Goal: Information Seeking & Learning: Learn about a topic

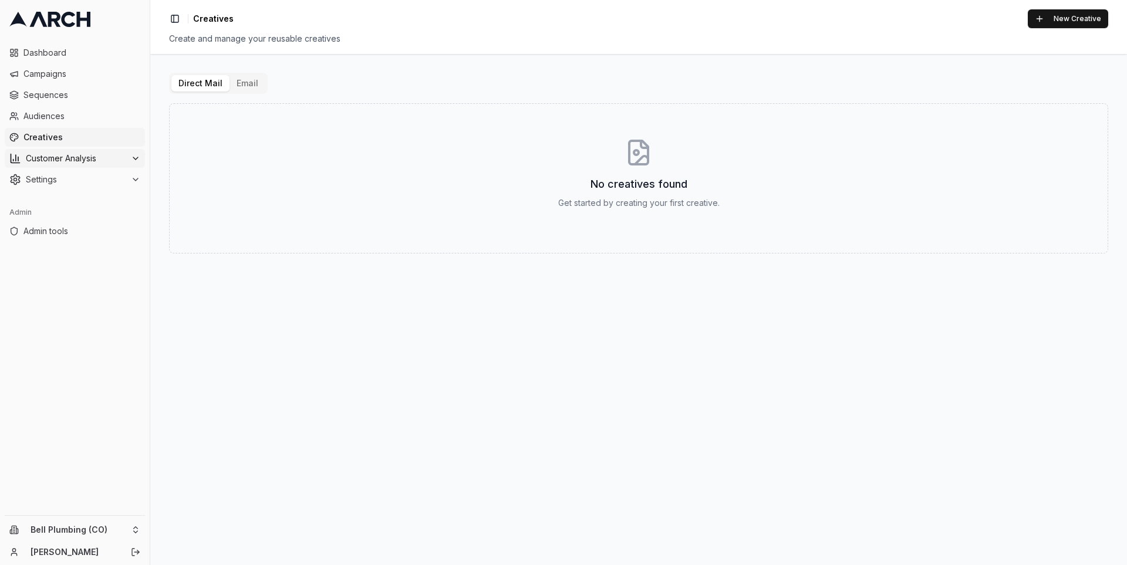
click at [79, 161] on span "Customer Analysis" at bounding box center [76, 159] width 100 height 12
click at [80, 179] on link "Overview" at bounding box center [75, 177] width 112 height 16
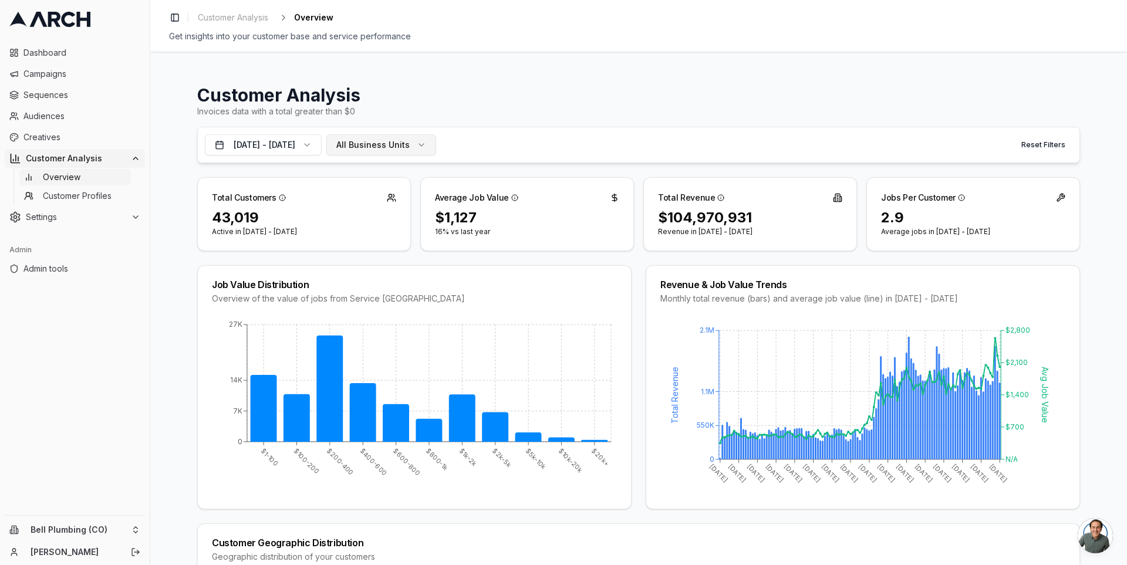
click at [396, 150] on span "All Business Units" at bounding box center [372, 145] width 73 height 12
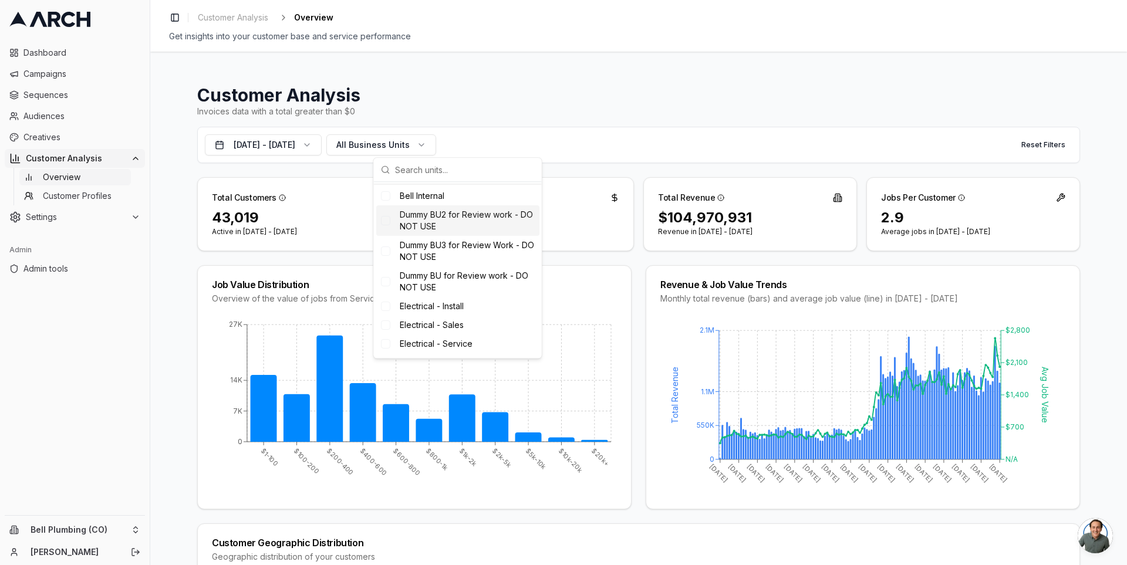
scroll to position [78, 0]
click at [429, 249] on span "HVAC - Install" at bounding box center [426, 248] width 52 height 12
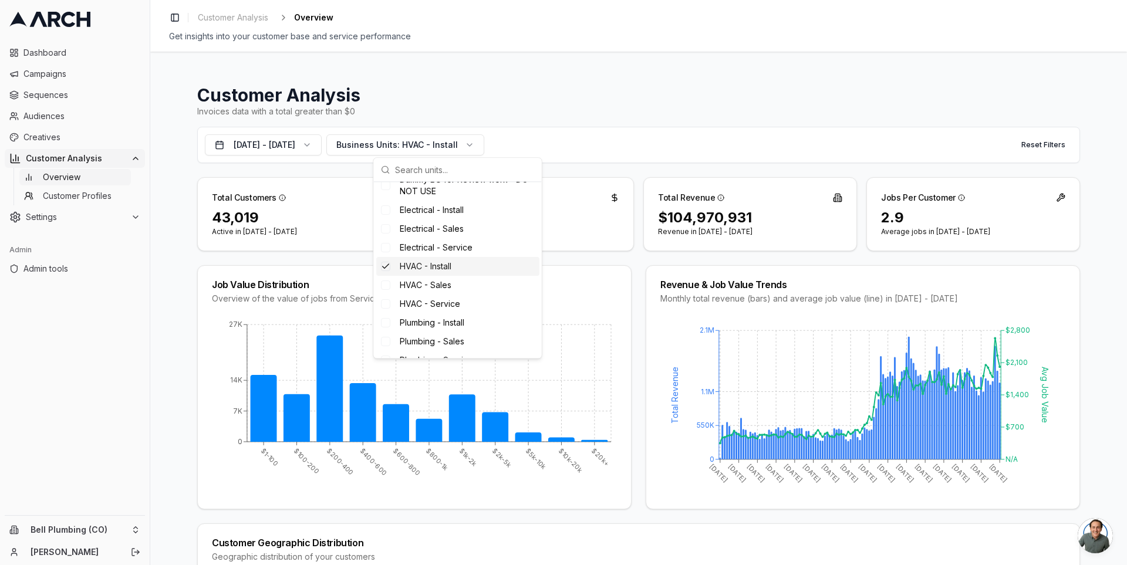
scroll to position [175, 0]
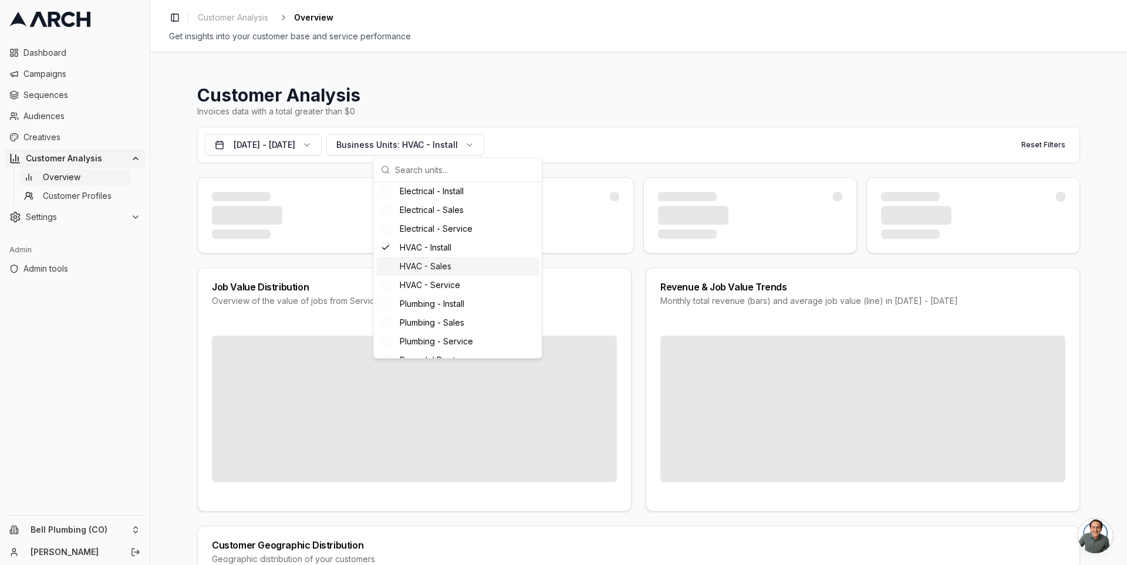
click at [429, 262] on span "HVAC - Sales" at bounding box center [426, 267] width 52 height 12
click at [429, 277] on div "HVAC - Service" at bounding box center [457, 285] width 163 height 19
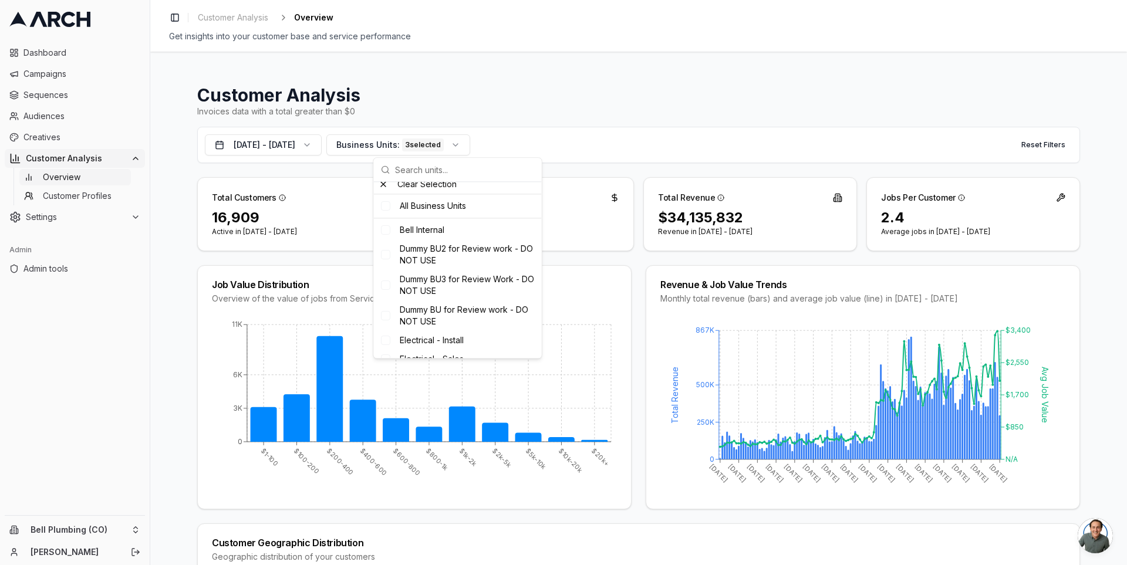
scroll to position [0, 0]
click at [417, 214] on div "Clear Selection" at bounding box center [458, 210] width 168 height 19
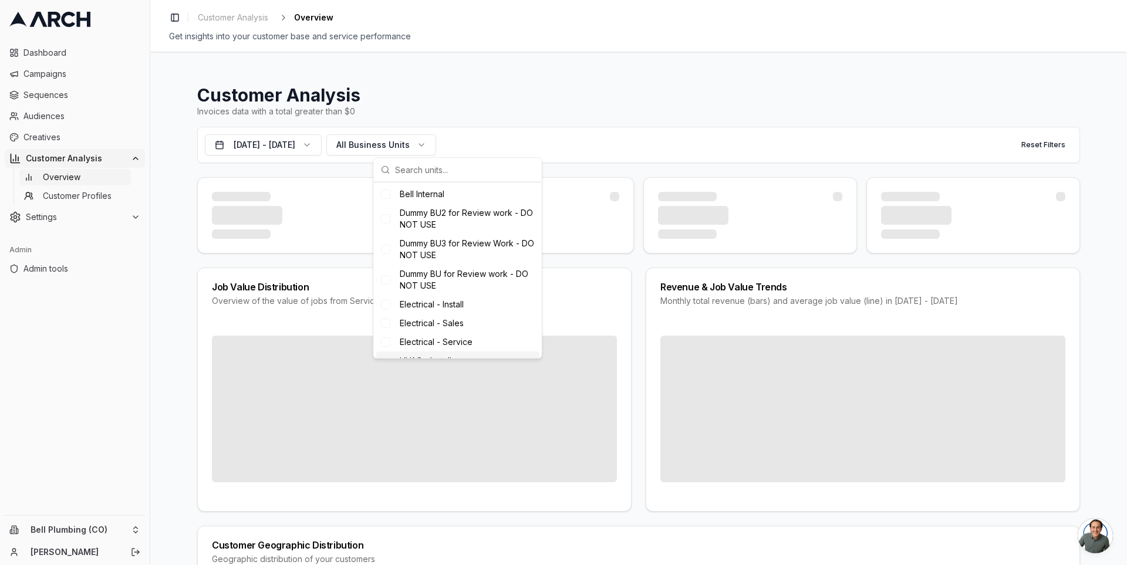
scroll to position [264, 0]
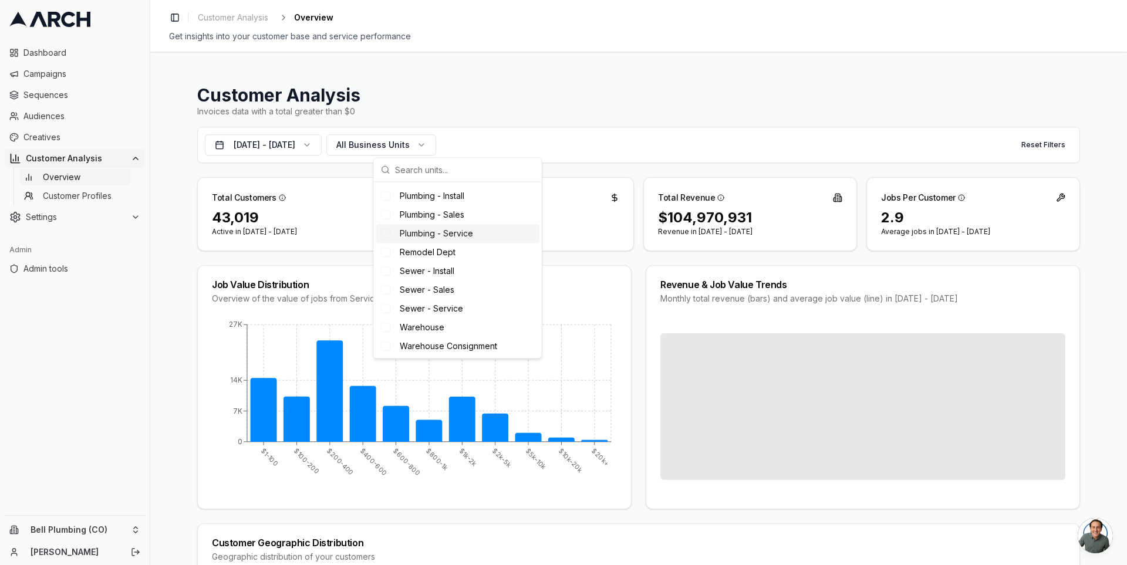
click at [433, 238] on span "Plumbing - Service" at bounding box center [436, 234] width 73 height 12
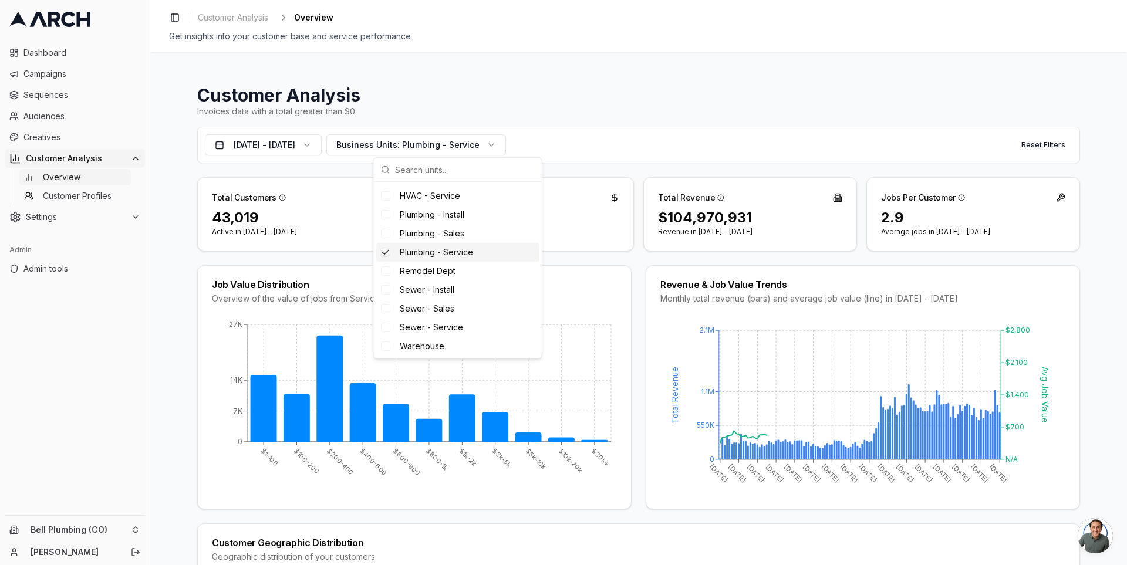
scroll to position [282, 0]
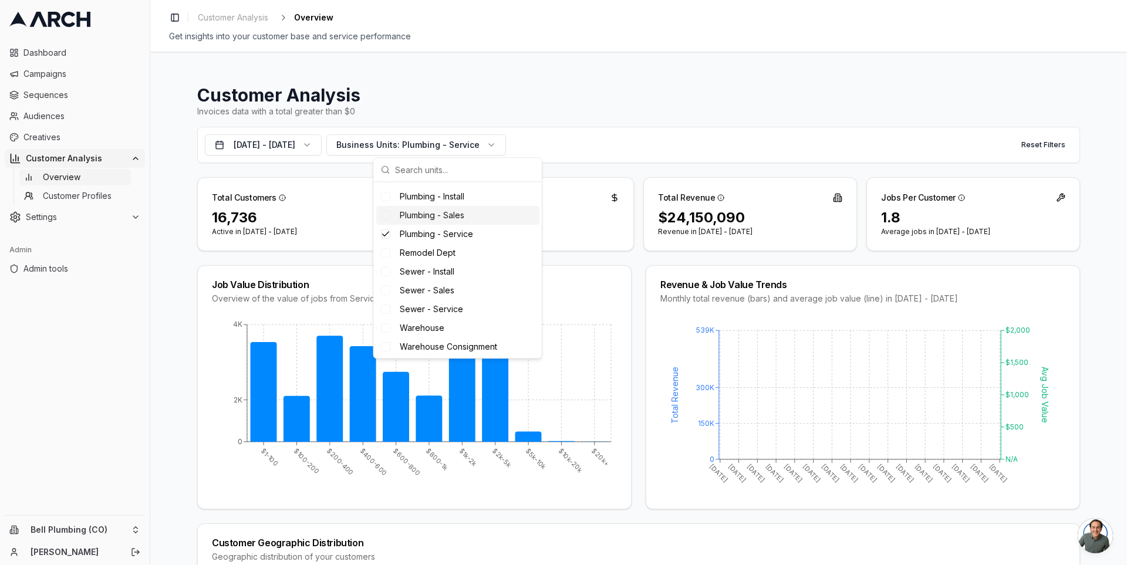
click at [433, 221] on div "Plumbing - Sales" at bounding box center [457, 215] width 163 height 19
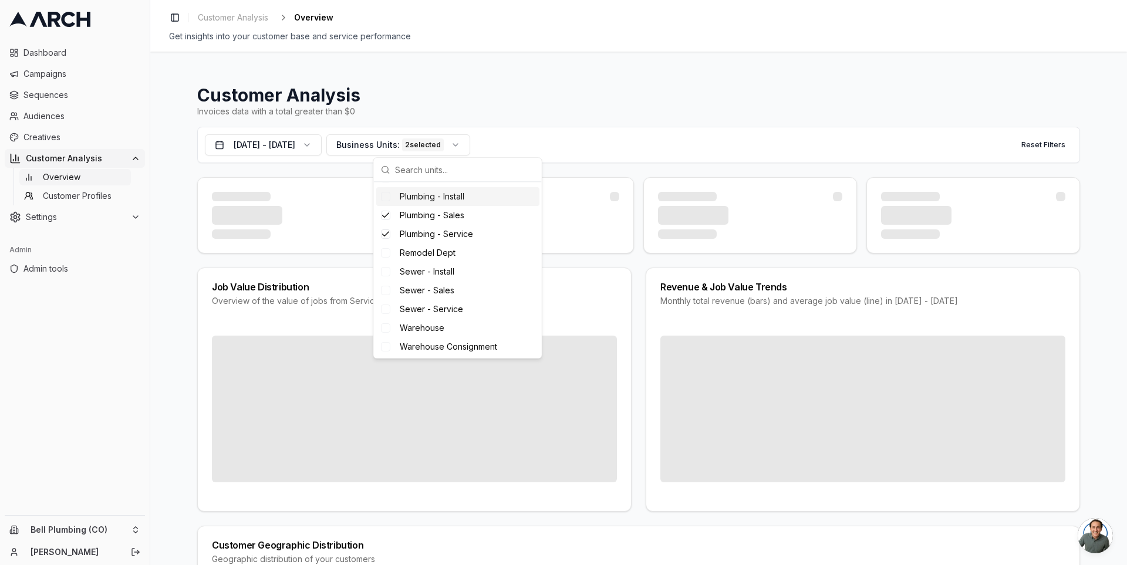
click at [430, 197] on span "Plumbing - Install" at bounding box center [432, 197] width 65 height 12
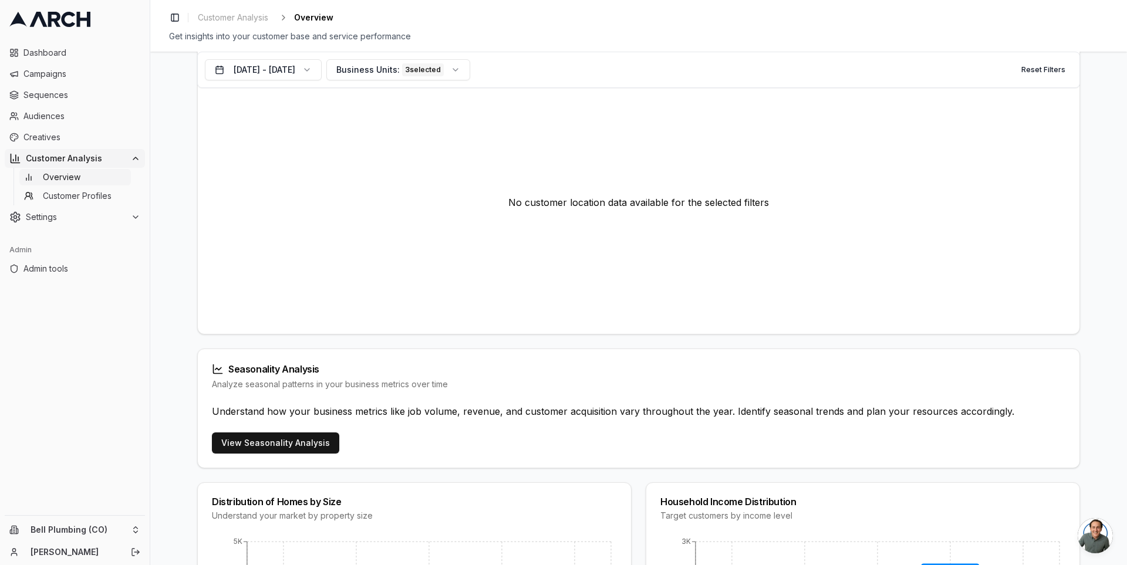
scroll to position [0, 0]
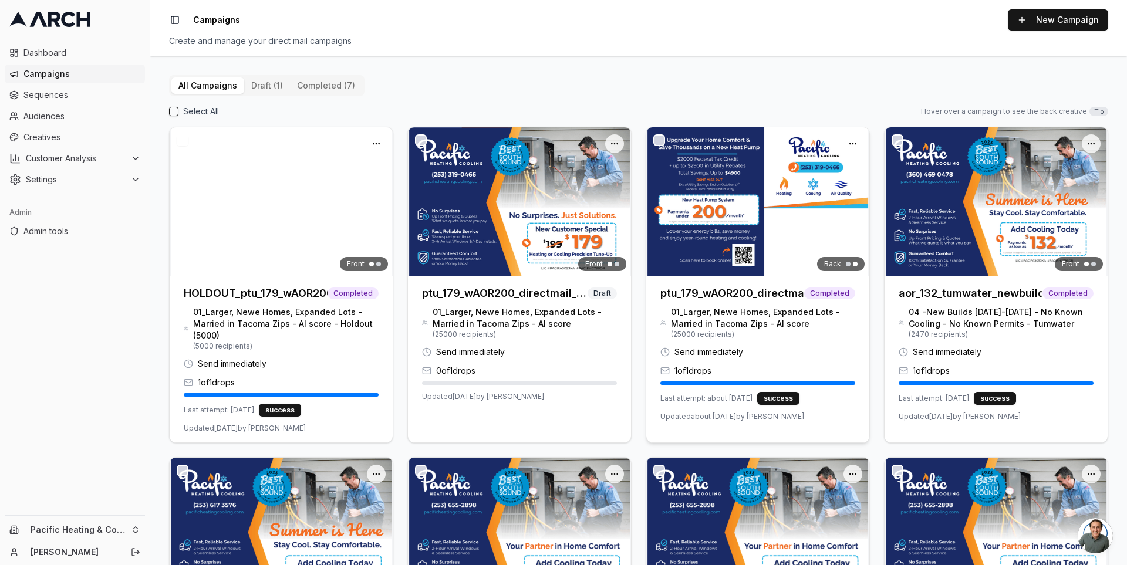
click at [686, 215] on img at bounding box center [757, 201] width 223 height 149
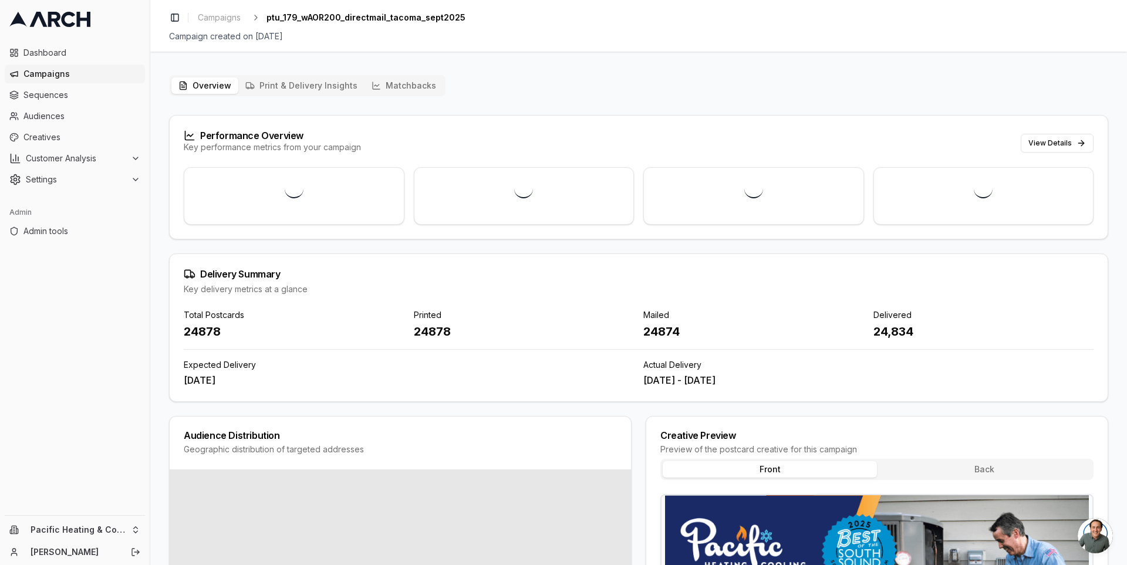
click at [383, 82] on button "Matchbacks" at bounding box center [404, 85] width 79 height 16
click at [406, 90] on button "Matchbacks" at bounding box center [404, 85] width 79 height 16
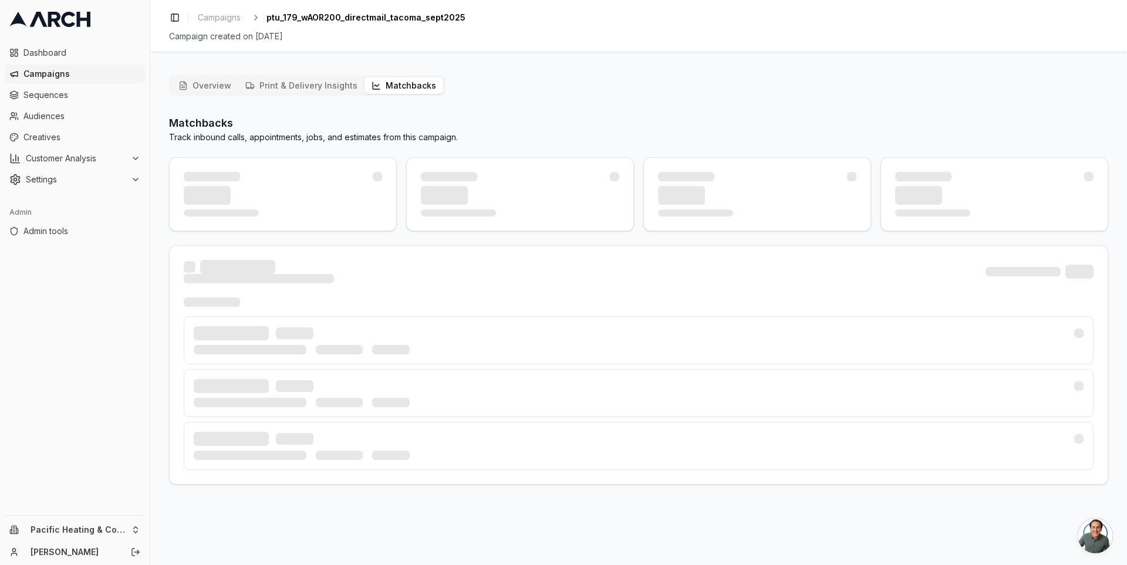
click at [320, 91] on button "Print & Delivery Insights" at bounding box center [301, 85] width 126 height 16
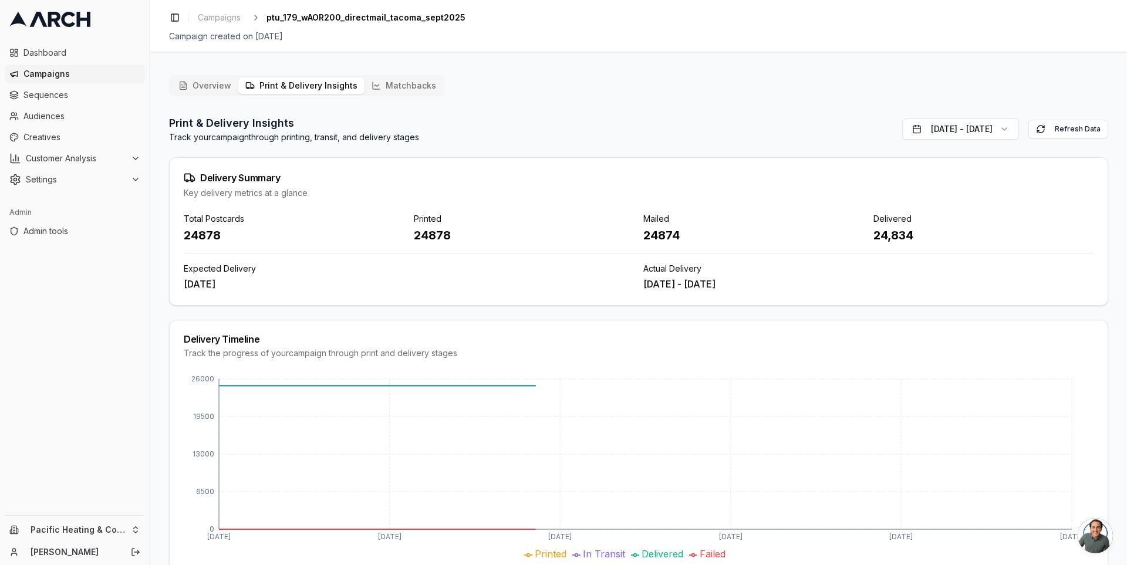
click at [378, 86] on button "Matchbacks" at bounding box center [404, 85] width 79 height 16
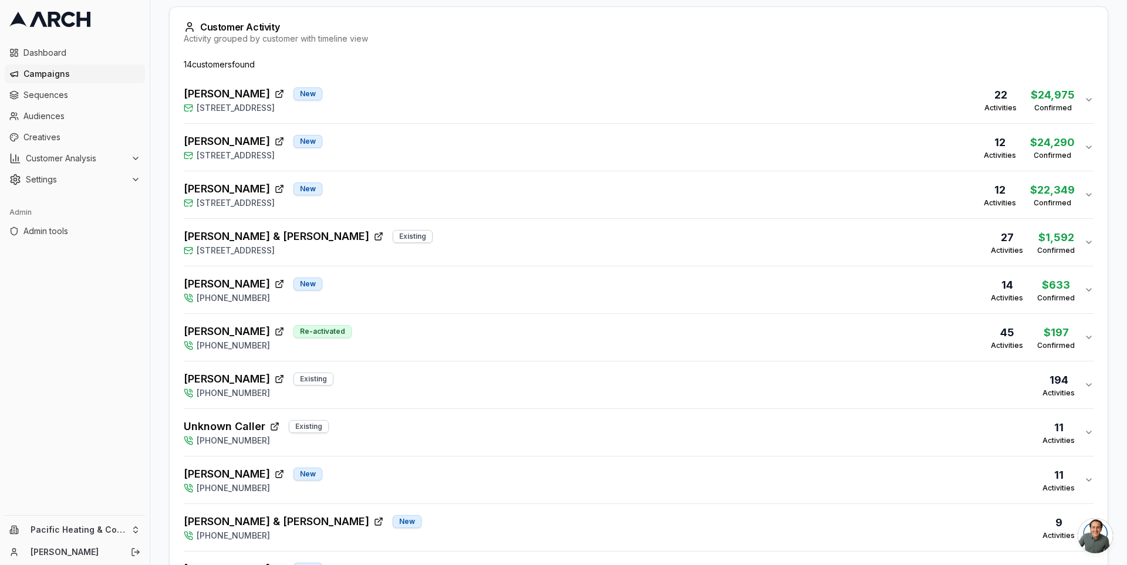
scroll to position [384, 0]
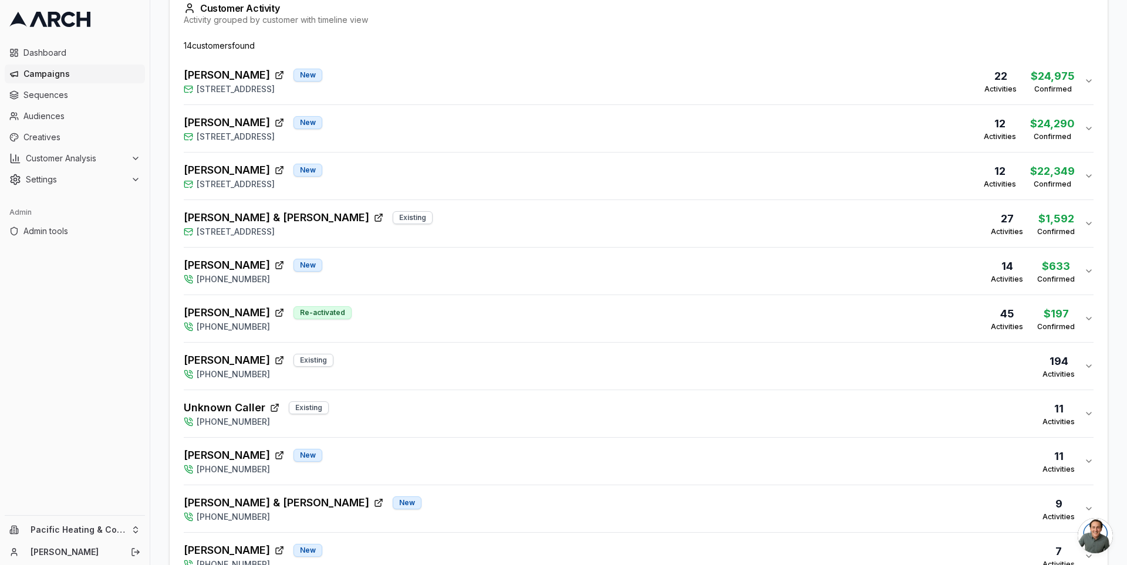
click at [384, 182] on div "Kathy Chau New 7827 South J Street, Tacoma, WA 98408 12 Activities $22,349 Conf…" at bounding box center [634, 176] width 900 height 28
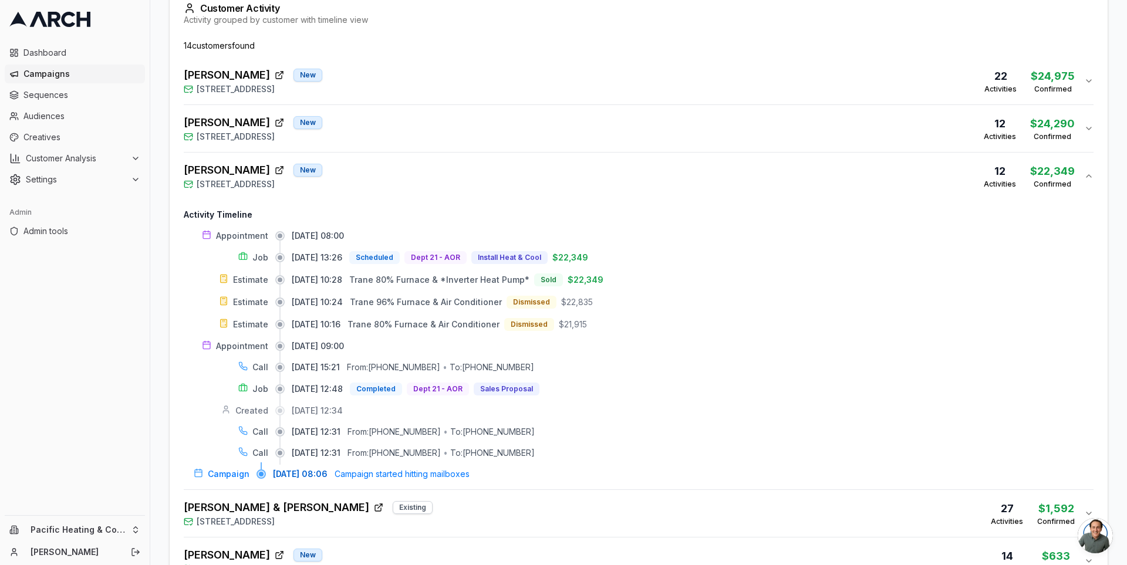
click at [384, 182] on div "Kathy Chau New 7827 South J Street, Tacoma, WA 98408 12 Activities $22,349 Conf…" at bounding box center [634, 176] width 900 height 28
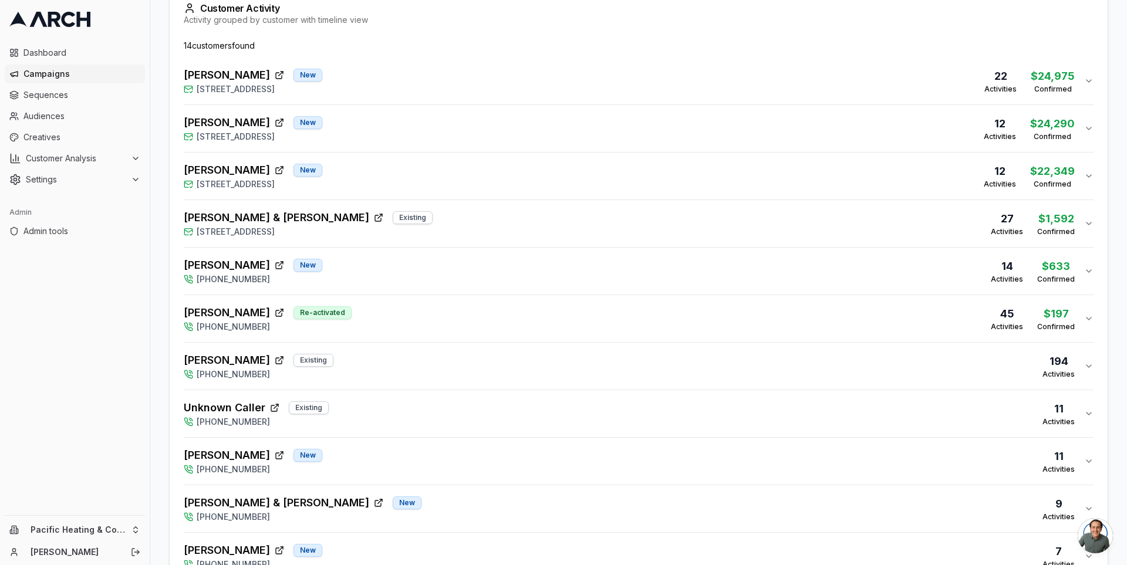
click at [384, 134] on div "Heidi Miller New 1530 Cherry Avenue, Fircrest, WA 98466 12 Activities $24,290 C…" at bounding box center [634, 128] width 900 height 28
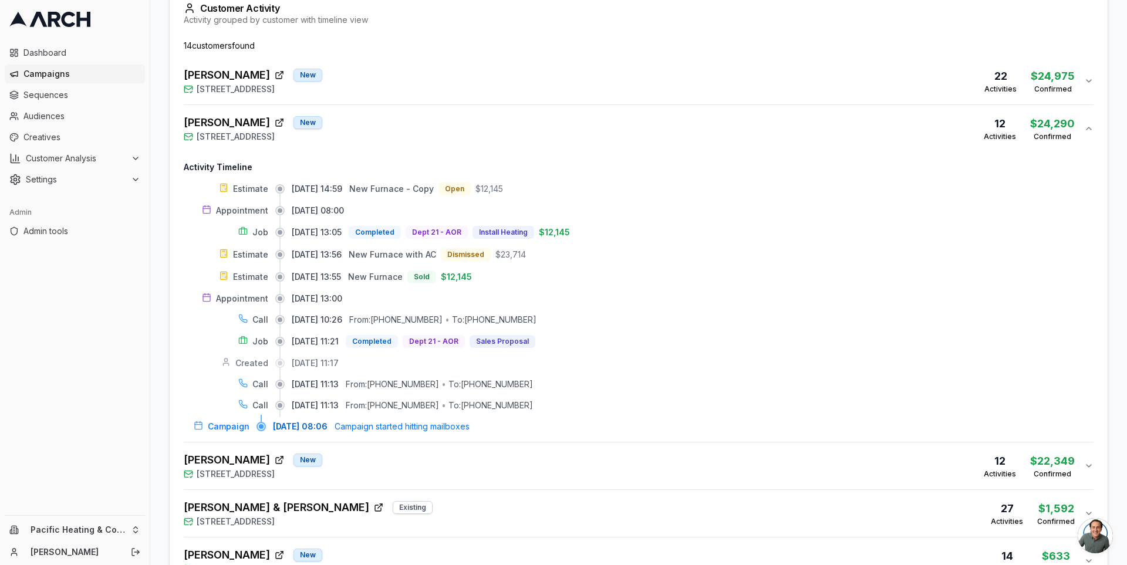
click at [384, 129] on div "Heidi Miller New 1530 Cherry Avenue, Fircrest, WA 98466 12 Activities $24,290 C…" at bounding box center [634, 128] width 900 height 28
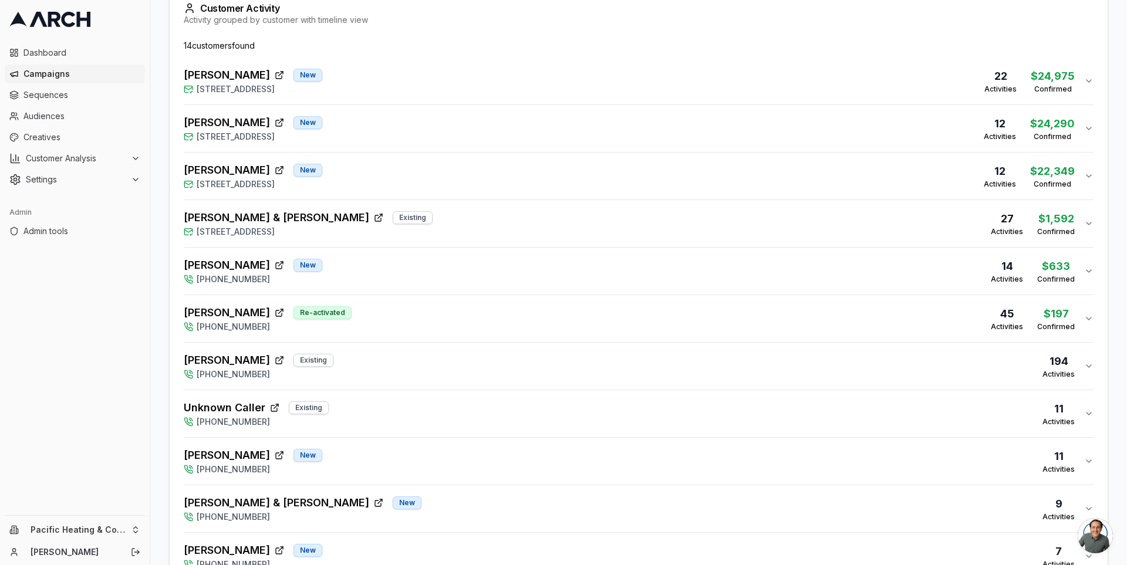
click at [391, 123] on div "Heidi Miller New 1530 Cherry Avenue, Fircrest, WA 98466 12 Activities $24,290 C…" at bounding box center [634, 128] width 900 height 28
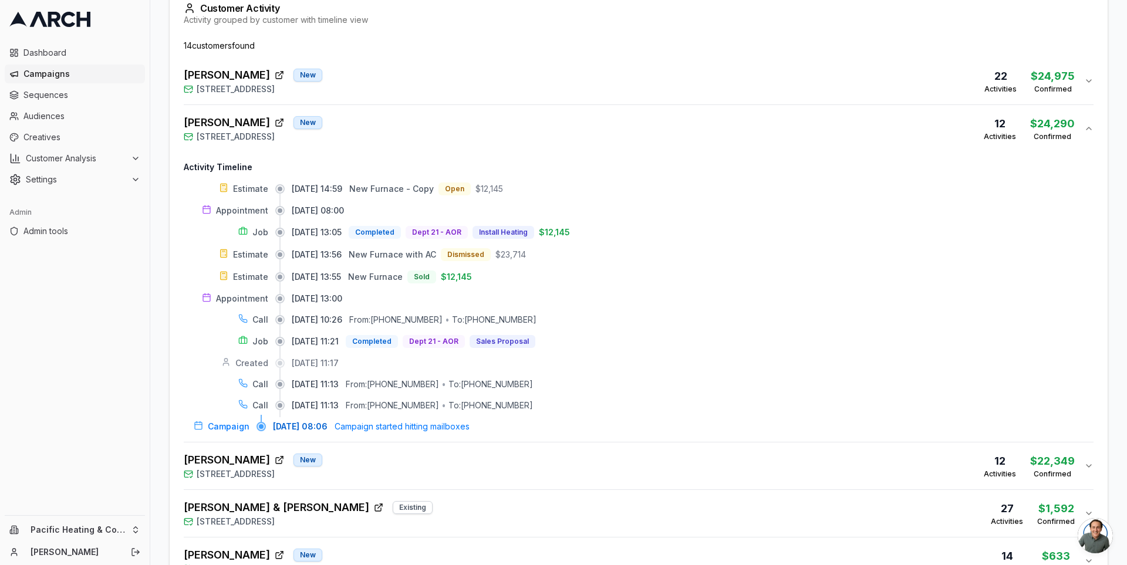
click at [406, 120] on div "Heidi Miller New 1530 Cherry Avenue, Fircrest, WA 98466 12 Activities $24,290 C…" at bounding box center [634, 128] width 900 height 28
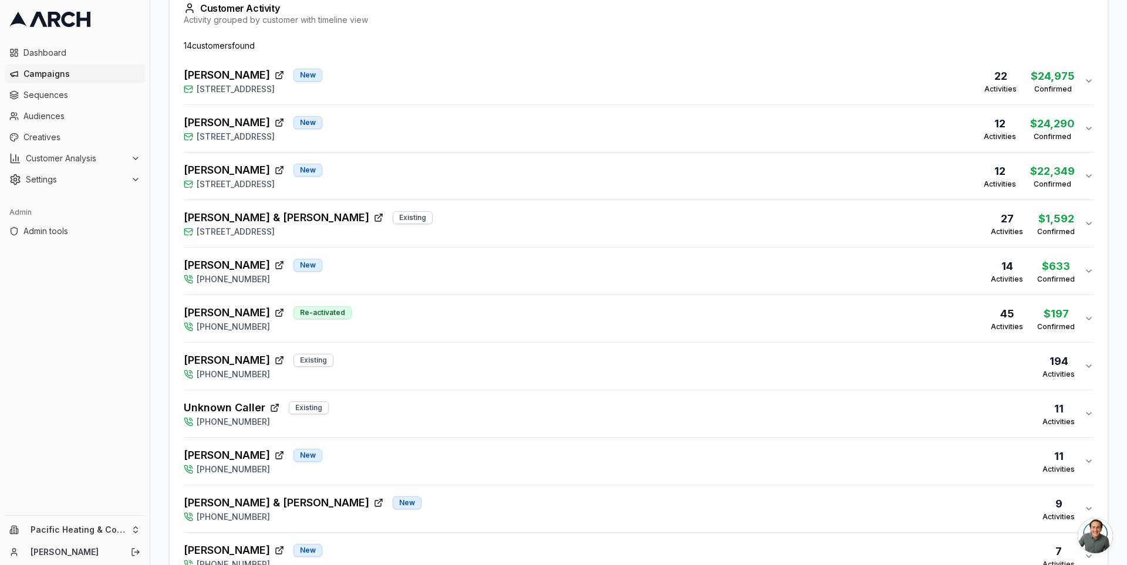
click at [409, 89] on div "Dave Houser New 715 North Sunset Drive, Tacoma, WA 98406 22 Activities $24,975 …" at bounding box center [634, 81] width 900 height 28
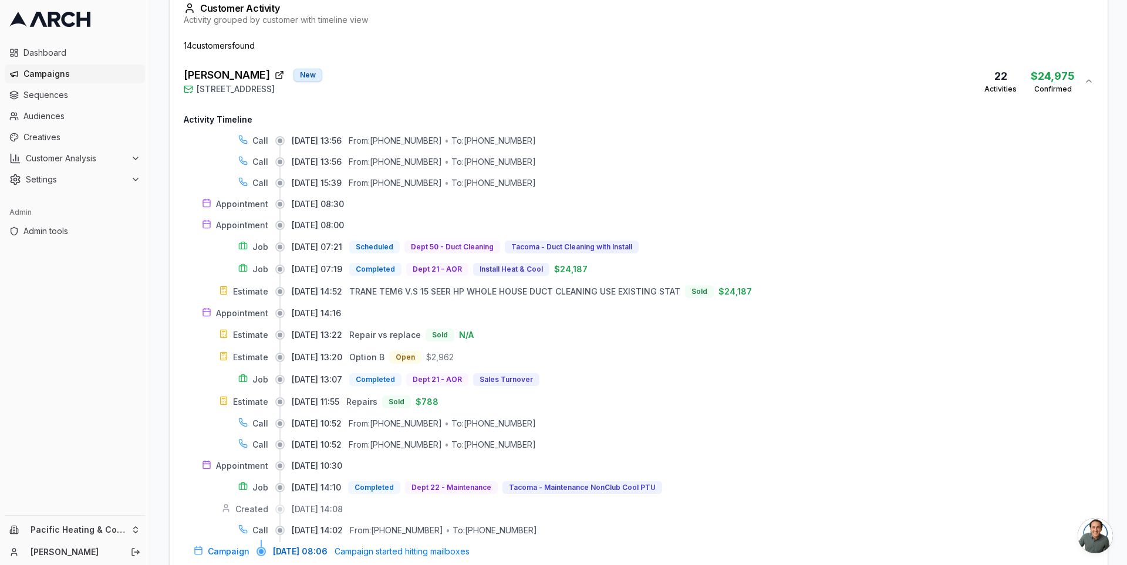
click at [415, 77] on div "Dave Houser New 715 North Sunset Drive, Tacoma, WA 98406 22 Activities $24,975 …" at bounding box center [634, 81] width 900 height 28
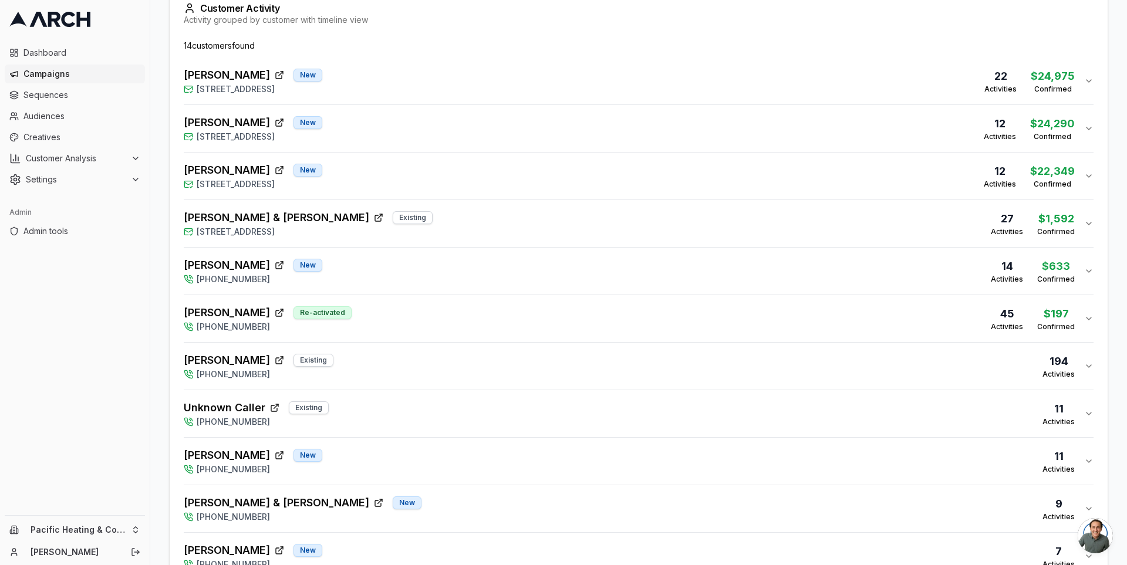
click at [409, 114] on div "Heidi Miller New 1530 Cherry Avenue, Fircrest, WA 98466 12 Activities $24,290 C…" at bounding box center [634, 128] width 900 height 28
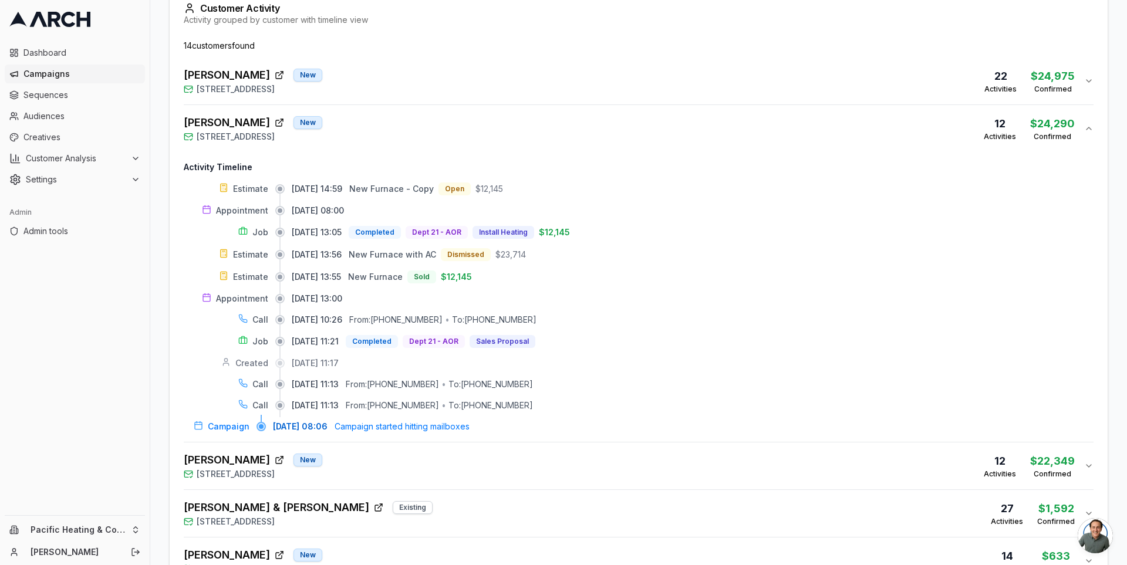
click at [407, 126] on div "Heidi Miller New 1530 Cherry Avenue, Fircrest, WA 98466 12 Activities $24,290 C…" at bounding box center [634, 128] width 900 height 28
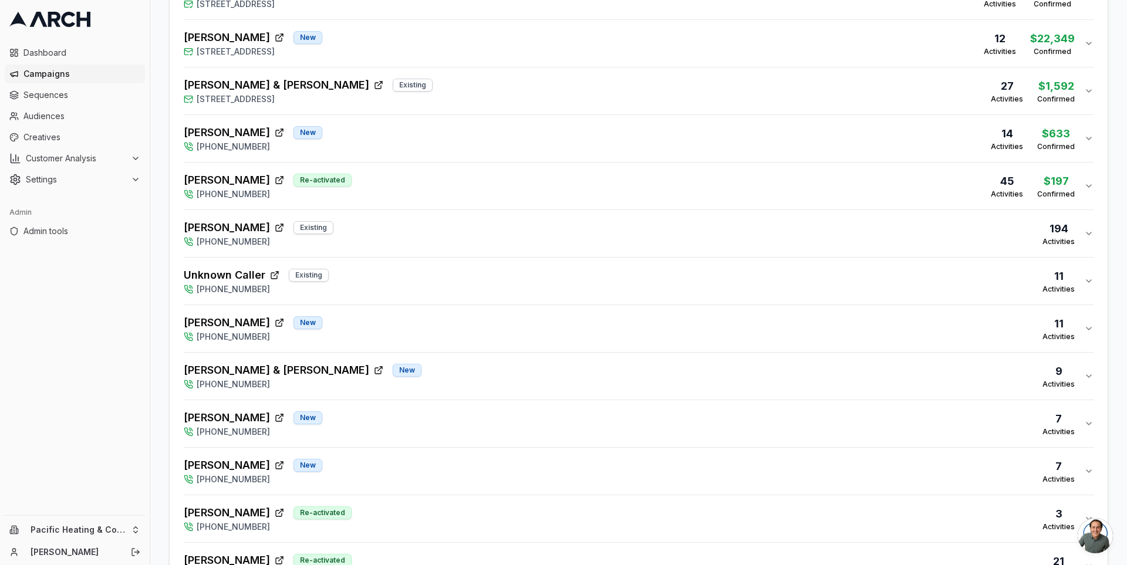
scroll to position [605, 0]
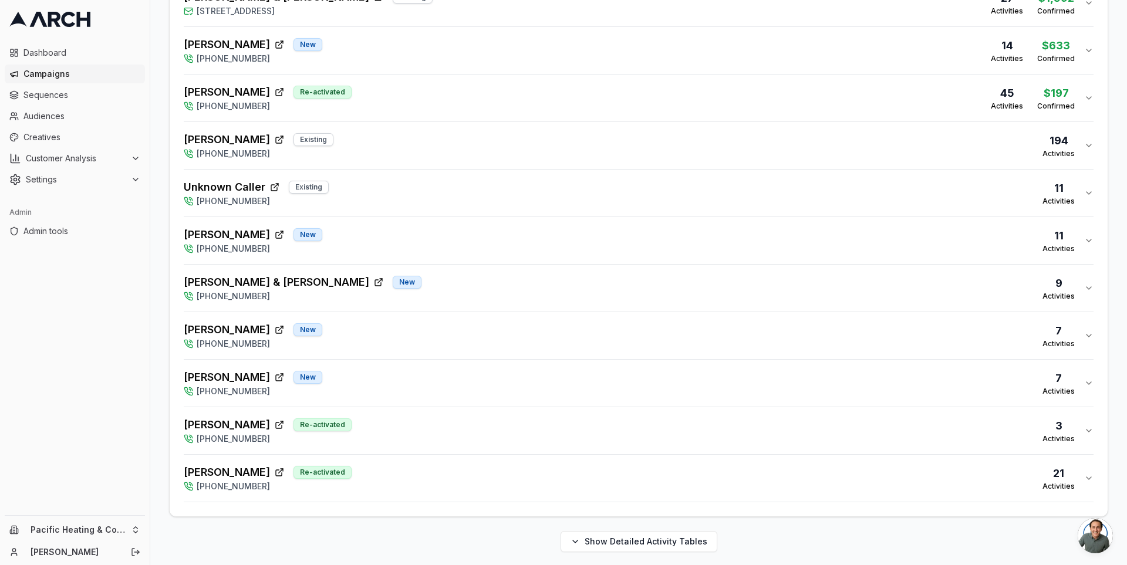
click at [399, 448] on button "MARY HOSPENTHAL Re-activated (253) 319-0466 3 Activities" at bounding box center [639, 430] width 910 height 47
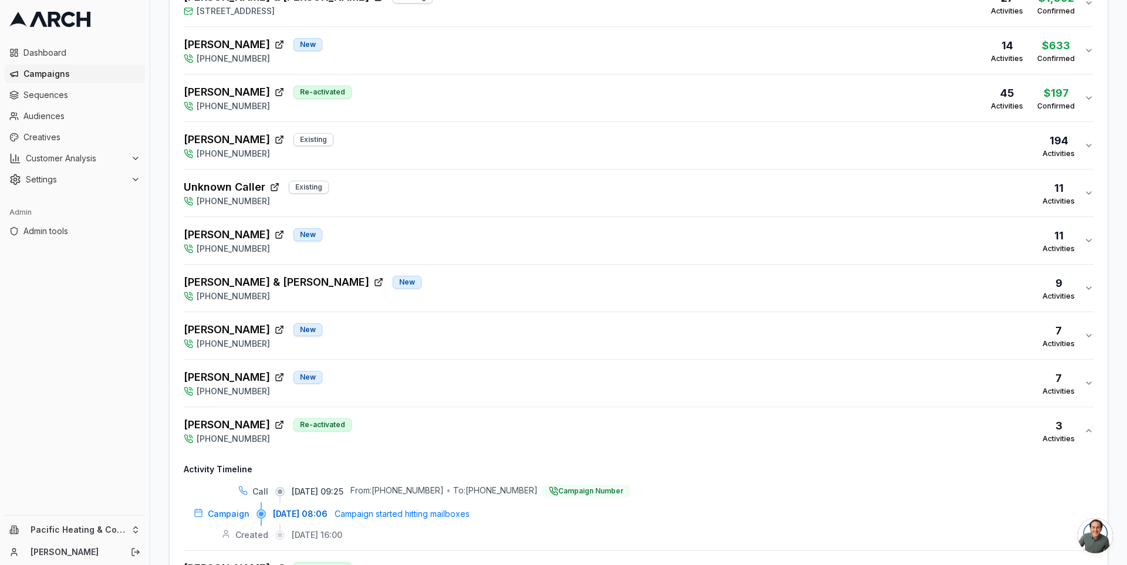
click at [413, 426] on div "MARY HOSPENTHAL Re-activated (253) 319-0466 3 Activities" at bounding box center [634, 431] width 900 height 28
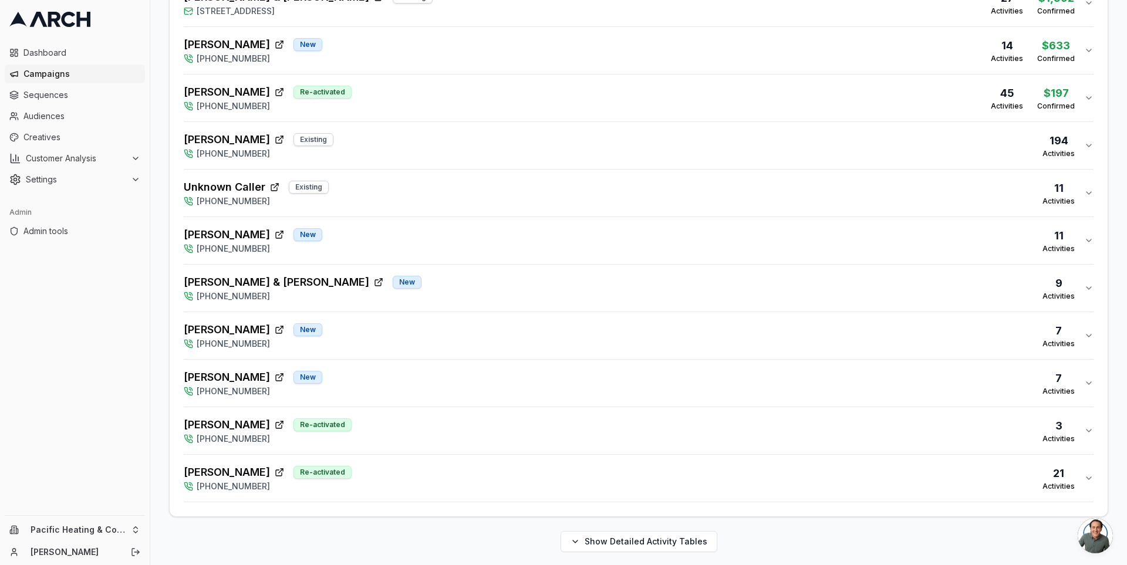
click at [405, 378] on div "Lynn Laverdure New (253) 319-0466 7 Activities" at bounding box center [634, 383] width 900 height 28
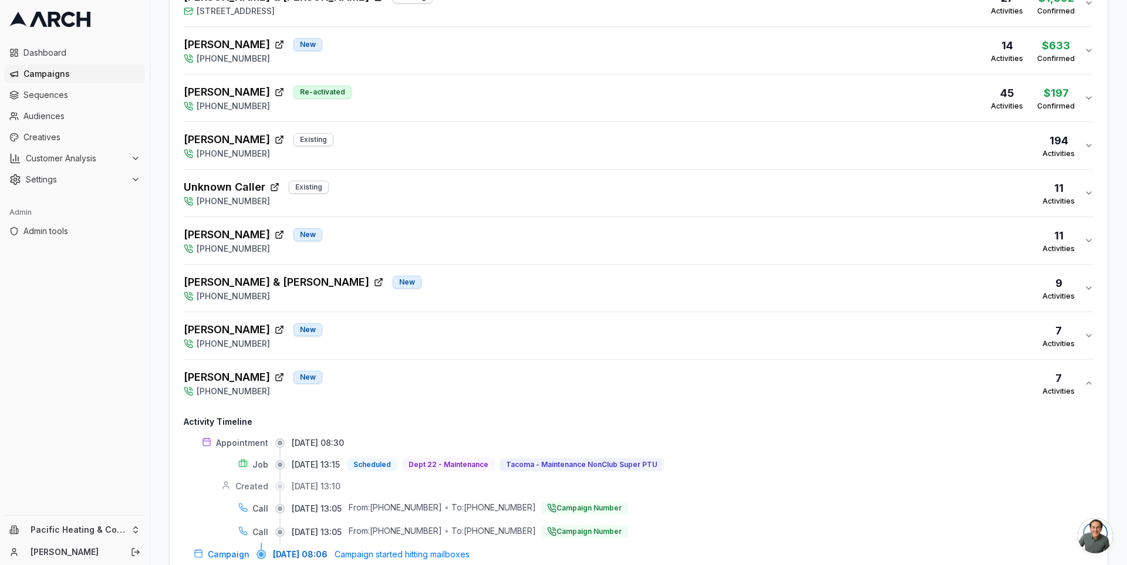
click at [397, 336] on div "Mark Salter New (253) 319-0466 7 Activities" at bounding box center [634, 336] width 900 height 28
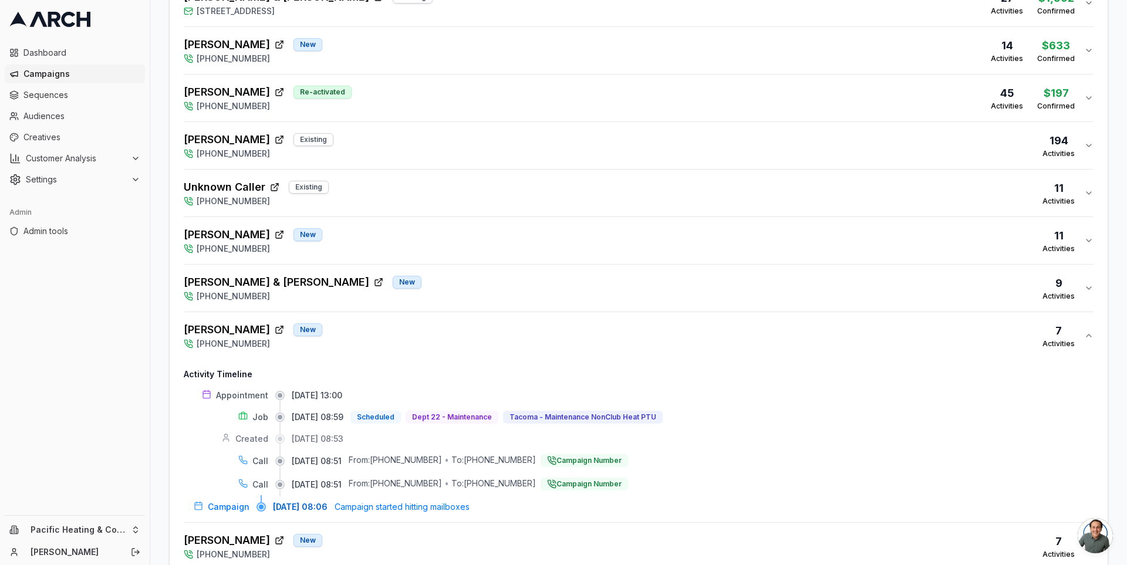
click at [400, 284] on div "Forrest & Elizabeth Cenci New (253) 319-0466 9 Activities" at bounding box center [634, 288] width 900 height 28
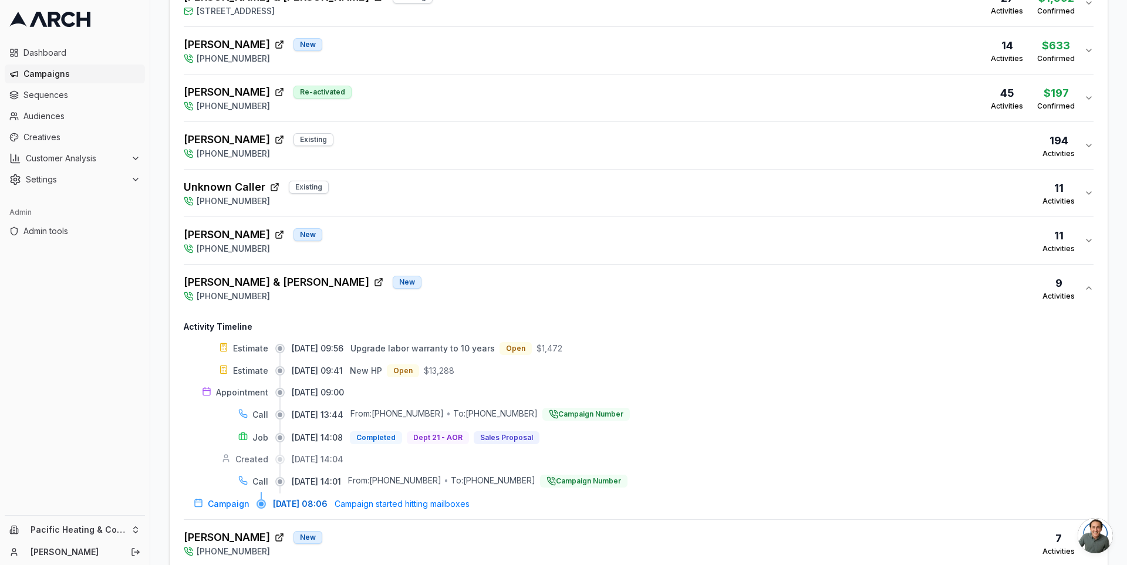
click at [413, 238] on div "Edward Harmon New (253) 319-0466 11 Activities" at bounding box center [634, 241] width 900 height 28
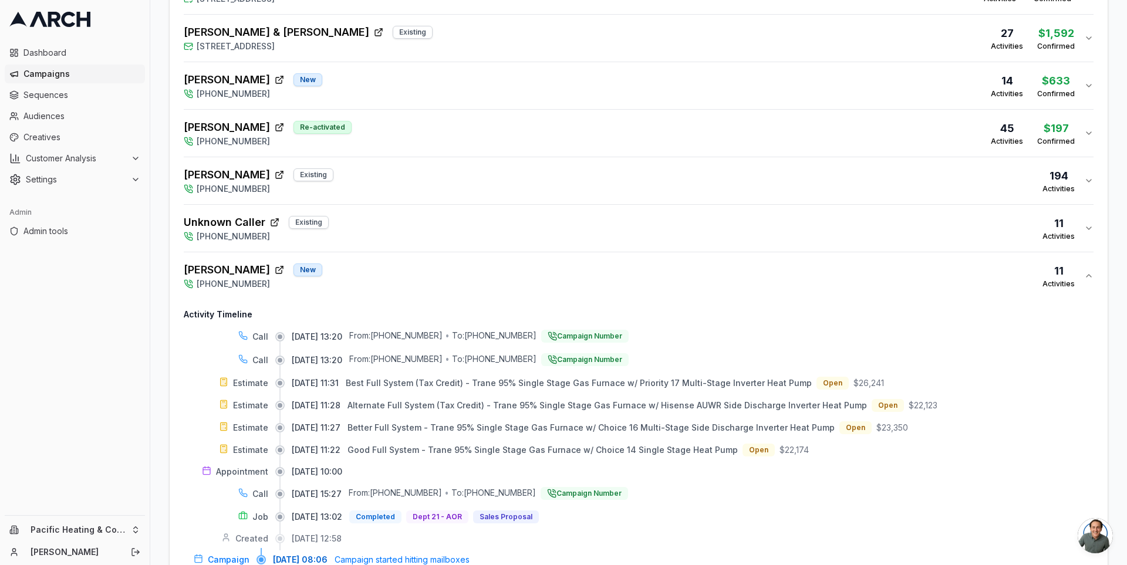
scroll to position [546, 0]
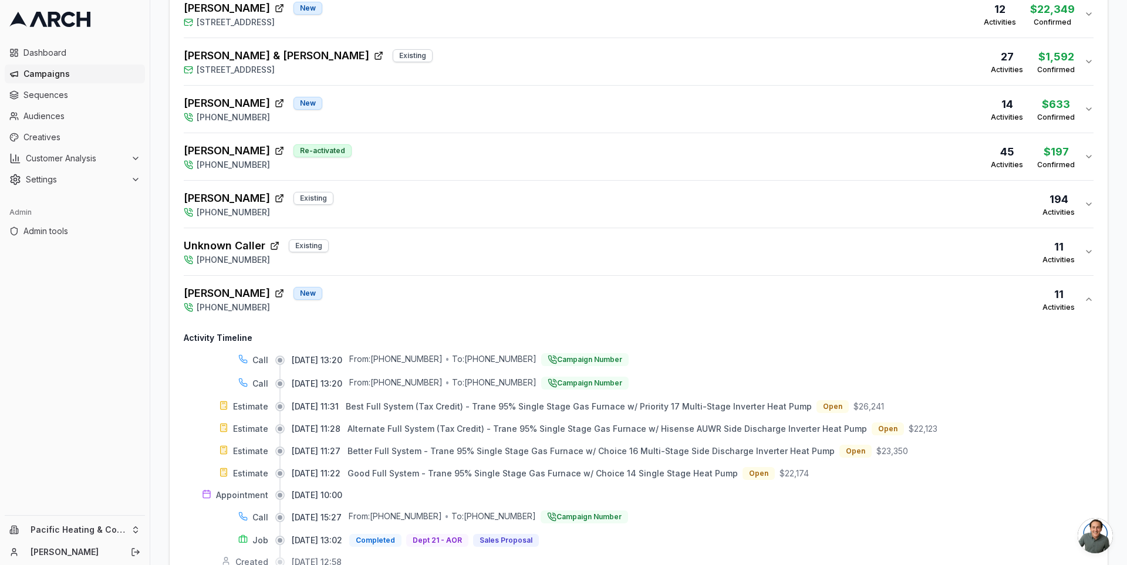
click at [411, 288] on div "Edward Harmon New (253) 319-0466 11 Activities" at bounding box center [634, 299] width 900 height 28
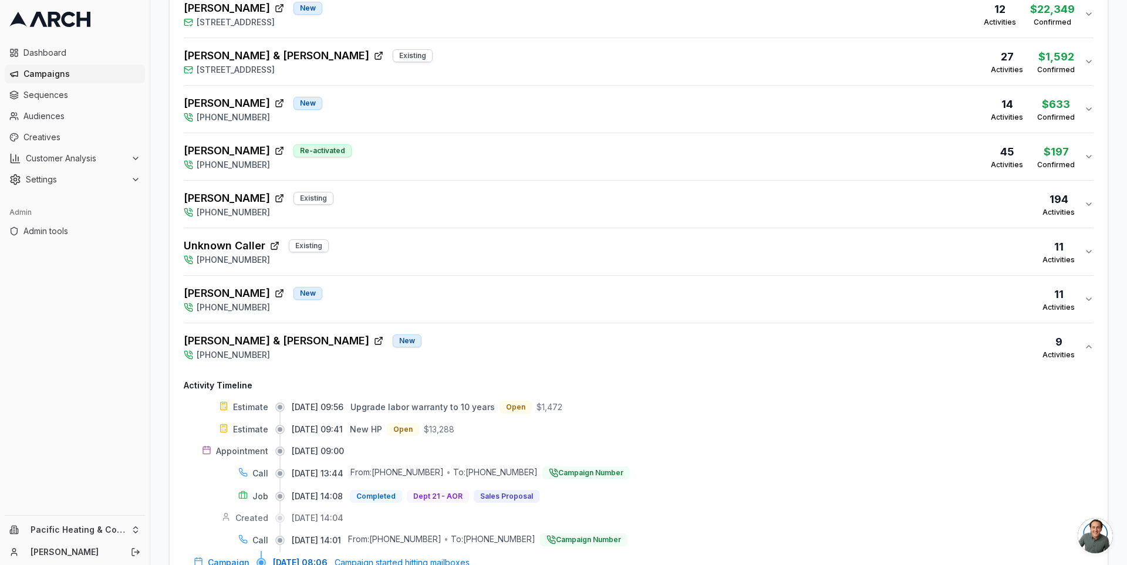
click at [427, 346] on div "Forrest & Elizabeth Cenci New (253) 319-0466 9 Activities" at bounding box center [634, 347] width 900 height 28
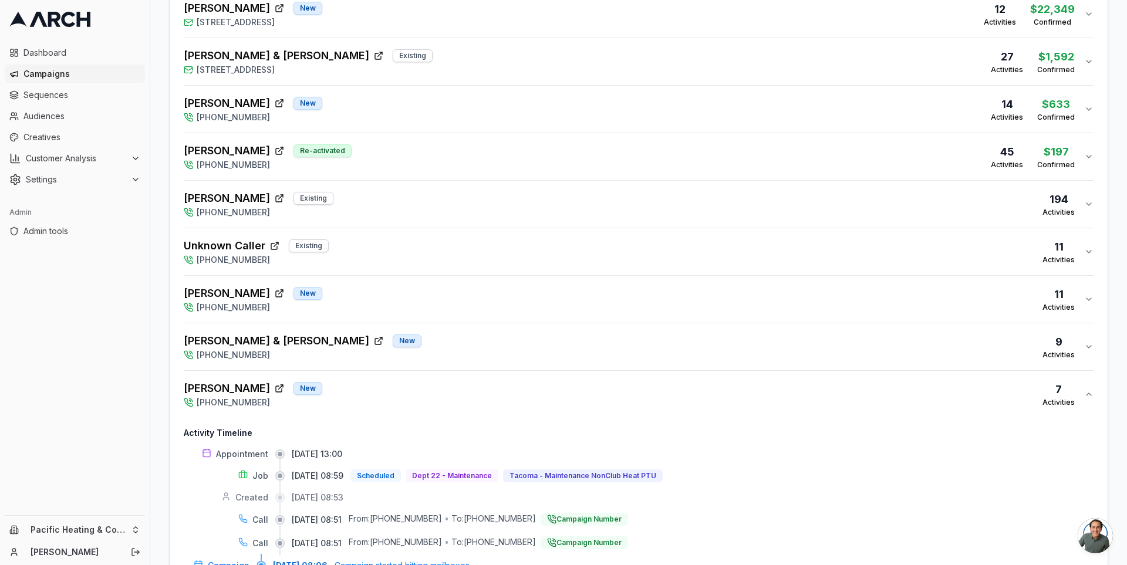
click at [435, 402] on div "Mark Salter New (253) 319-0466 7 Activities" at bounding box center [634, 394] width 900 height 28
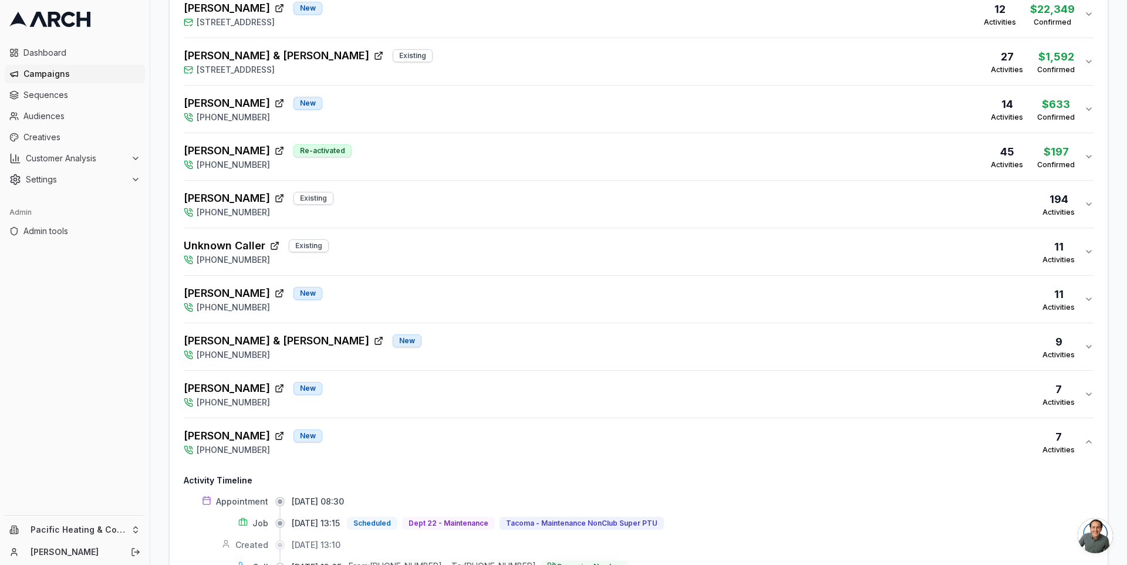
click at [443, 439] on div "Lynn Laverdure New (253) 319-0466 7 Activities" at bounding box center [634, 442] width 900 height 28
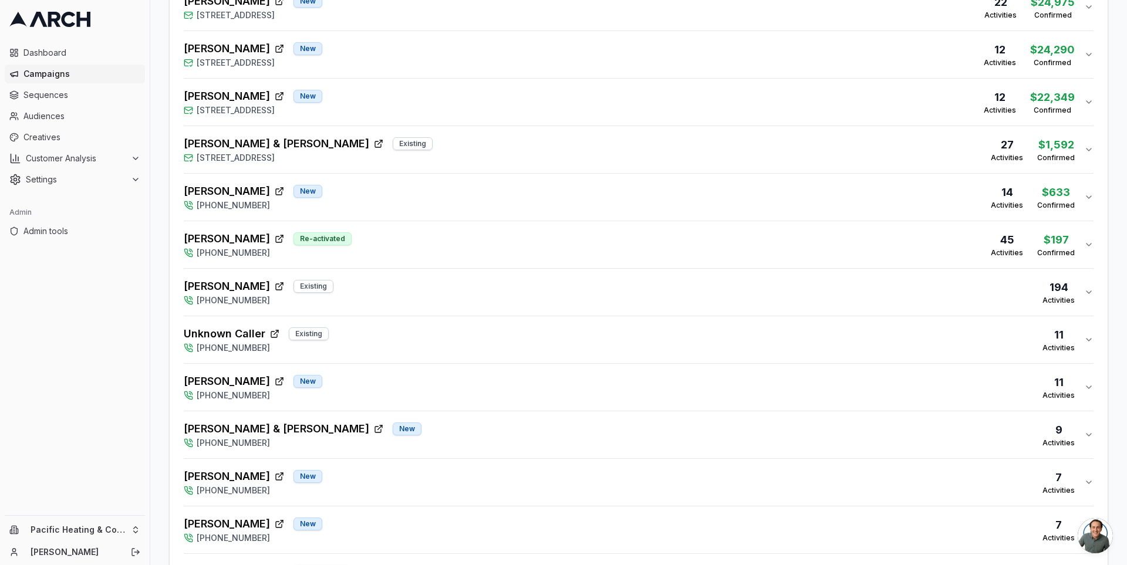
scroll to position [449, 0]
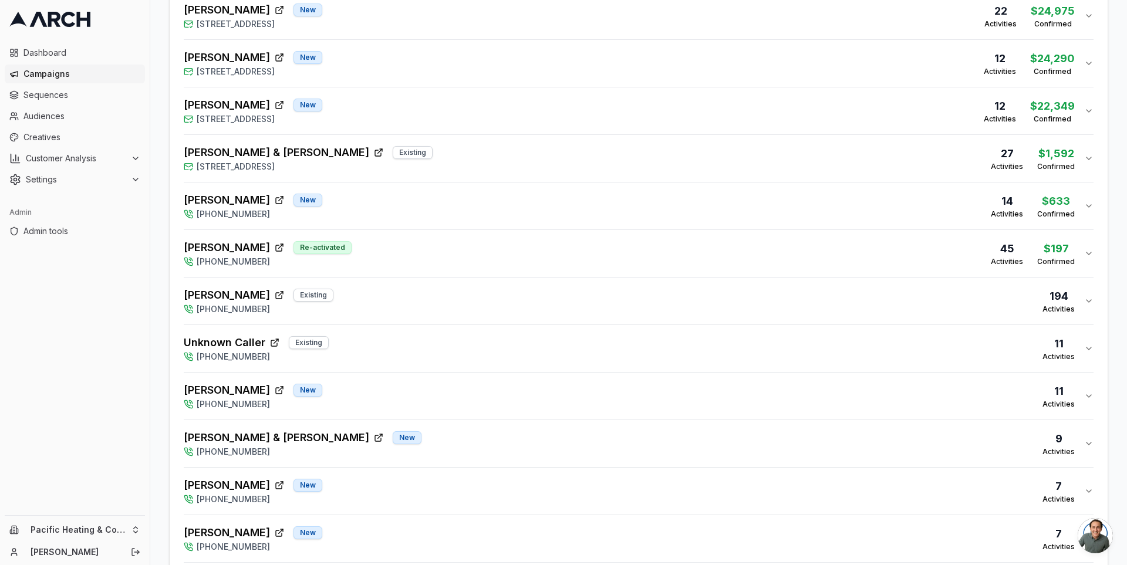
click at [431, 214] on div "Adrien McKiness New (253) 319-0466 14 Activities $633 Confirmed" at bounding box center [634, 206] width 900 height 28
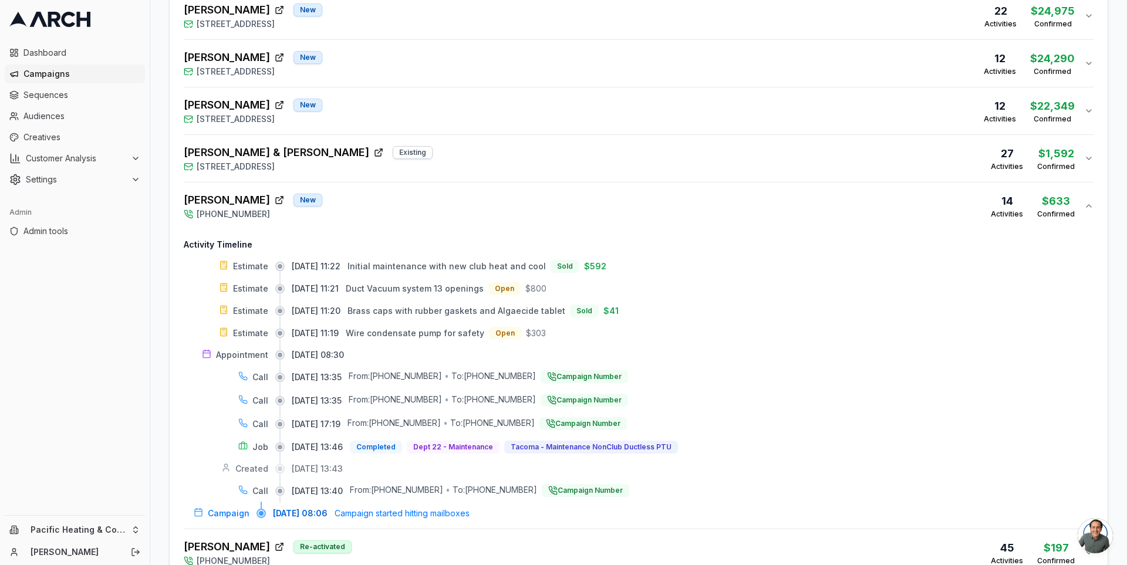
click at [430, 210] on div "Adrien McKiness New (253) 319-0466 14 Activities $633 Confirmed" at bounding box center [634, 206] width 900 height 28
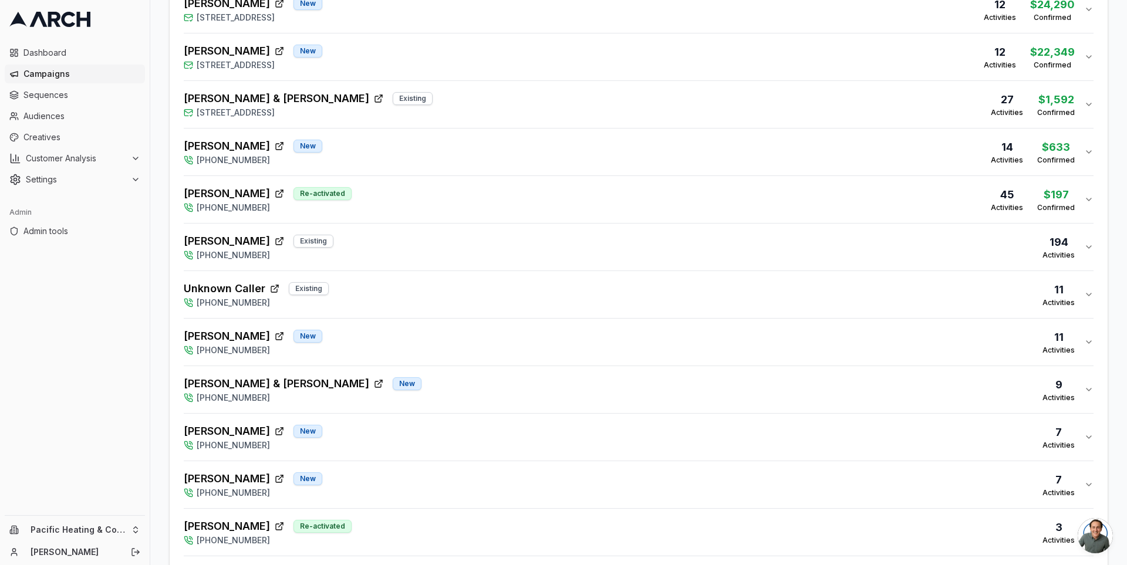
scroll to position [605, 0]
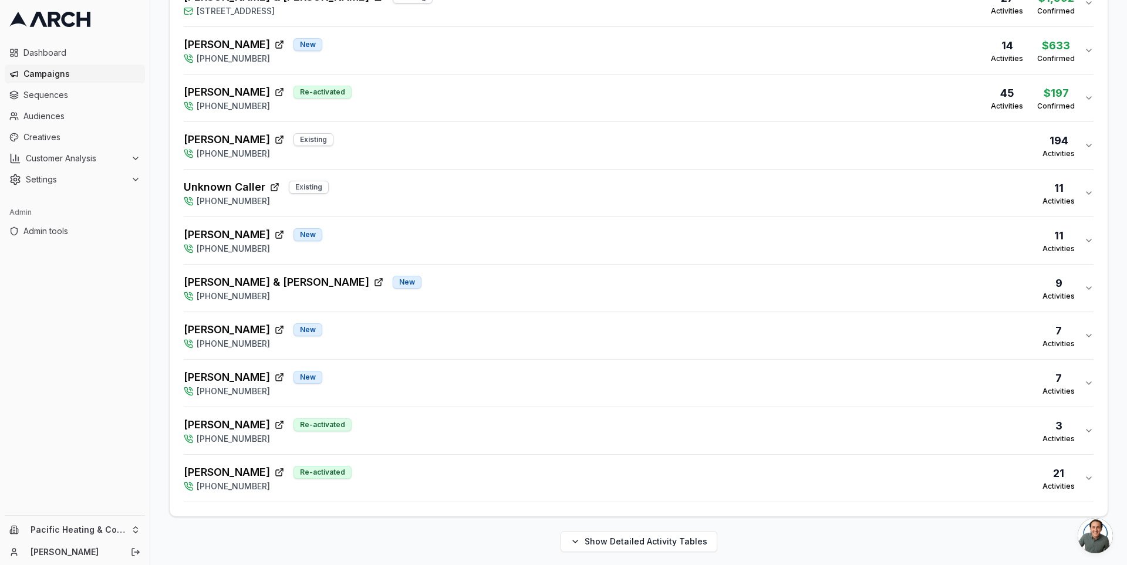
click at [383, 377] on div "Lynn Laverdure New (253) 319-0466 7 Activities" at bounding box center [634, 383] width 900 height 28
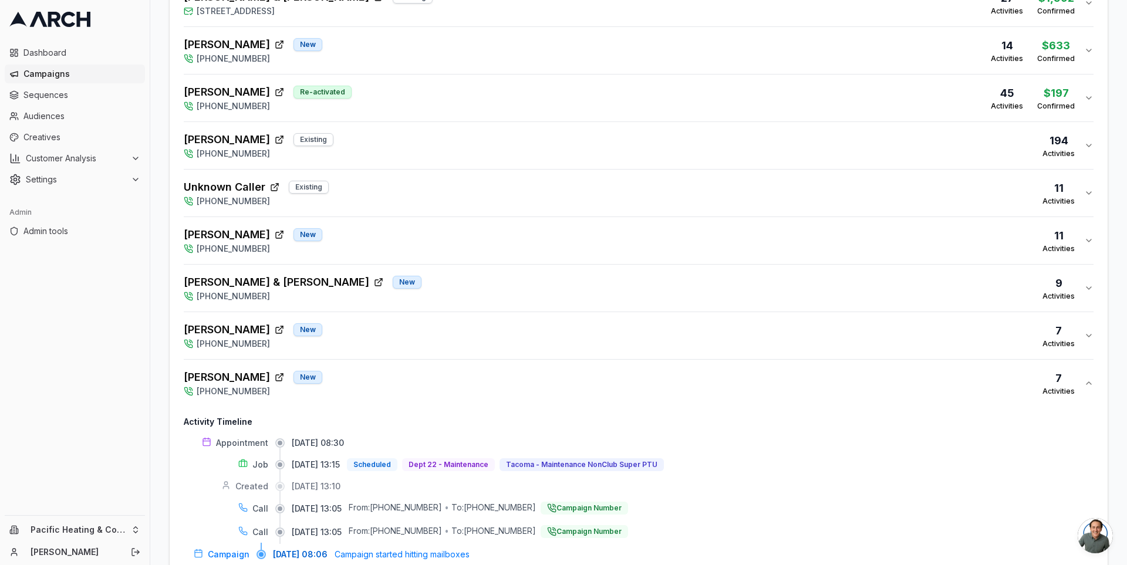
scroll to position [767, 0]
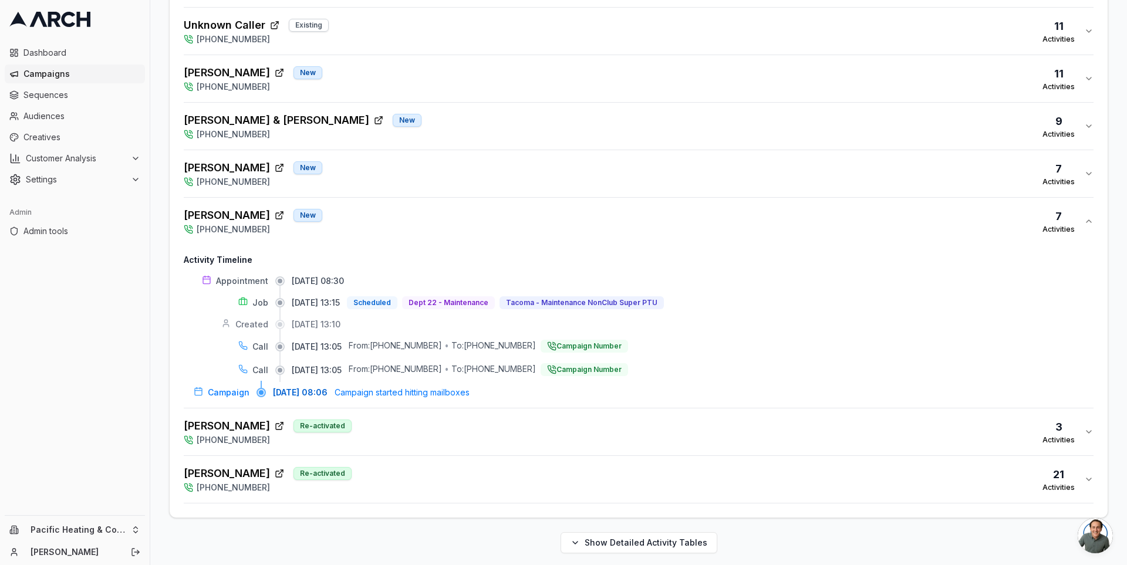
click at [400, 418] on div "MARY HOSPENTHAL Re-activated (253) 319-0466 3 Activities" at bounding box center [634, 432] width 900 height 28
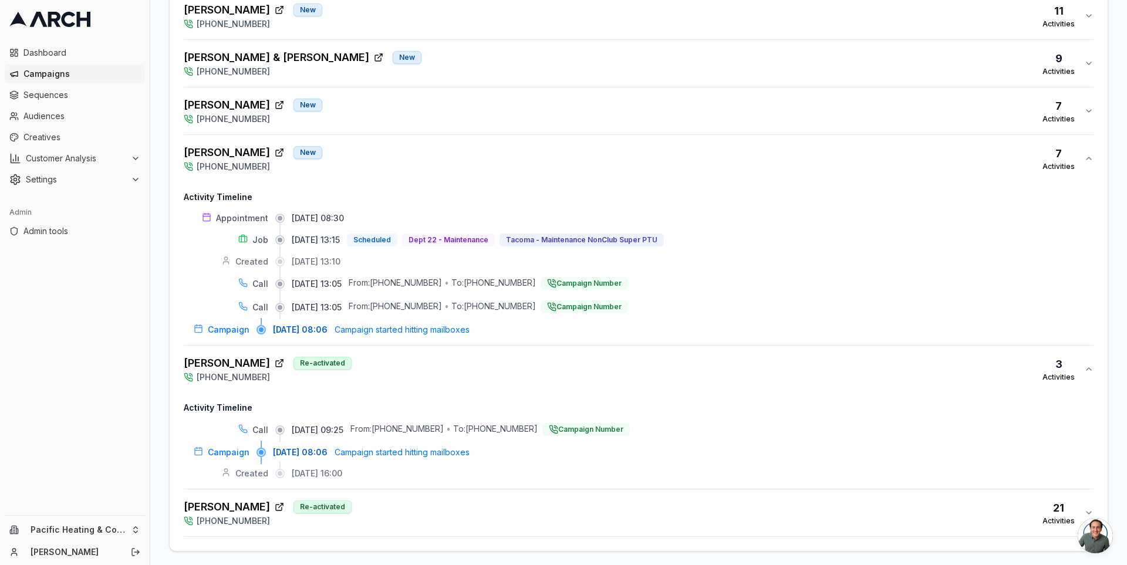
scroll to position [863, 0]
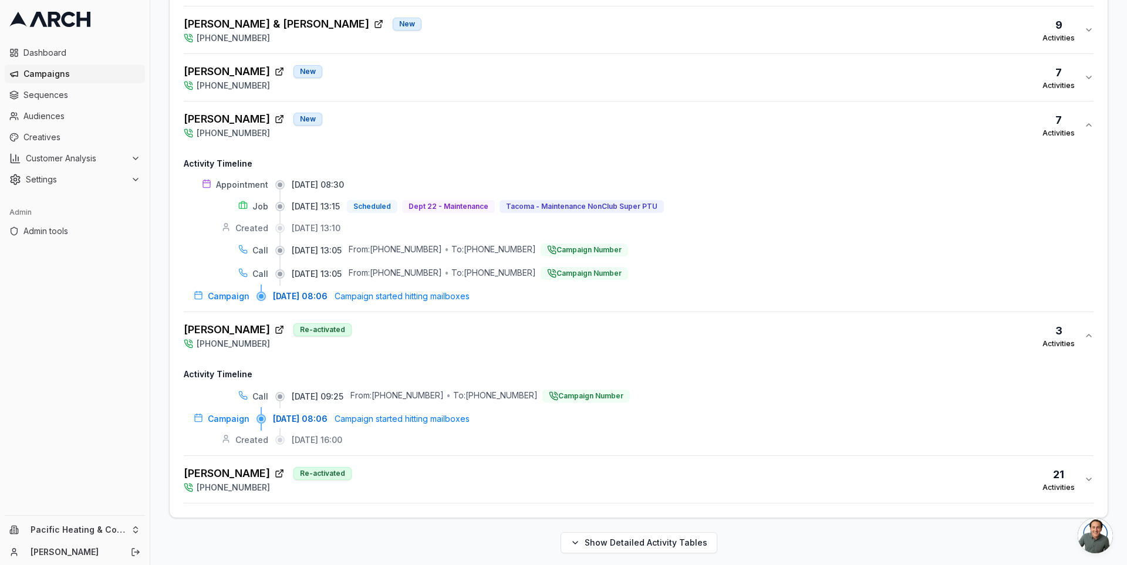
click at [395, 468] on div "Tony Chau Re-activated (253) 319-0466 21 Activities" at bounding box center [634, 480] width 900 height 28
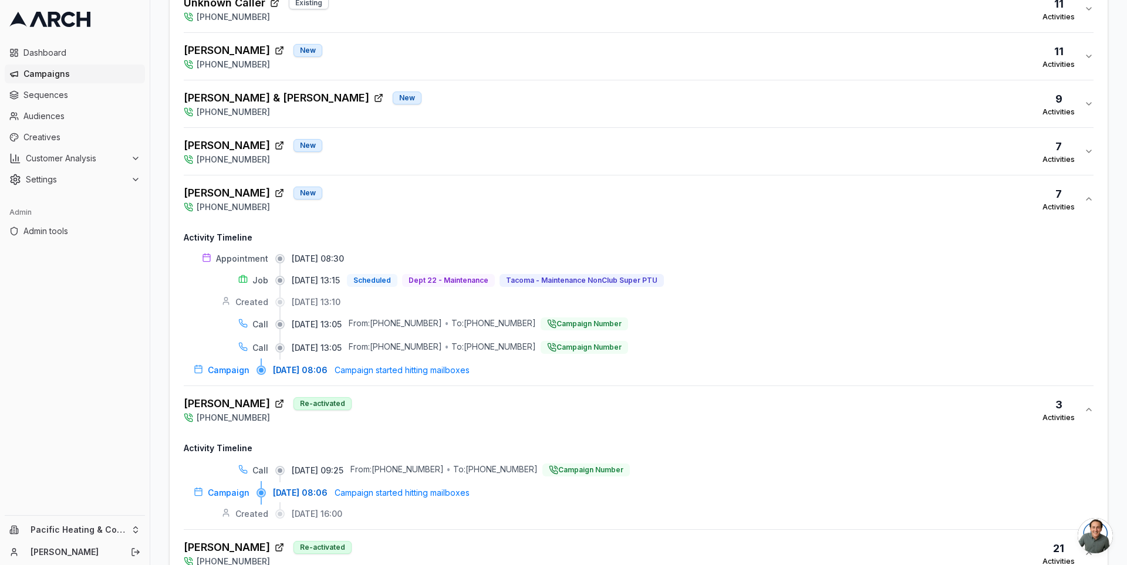
scroll to position [749, 0]
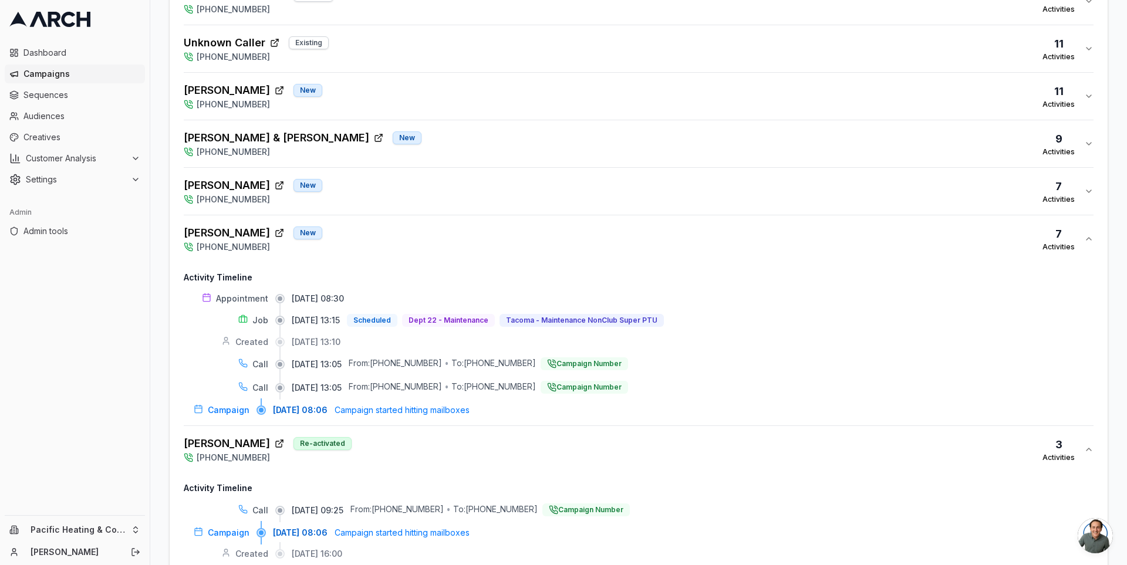
click at [412, 190] on div "Mark Salter New (253) 319-0466 7 Activities" at bounding box center [634, 191] width 900 height 28
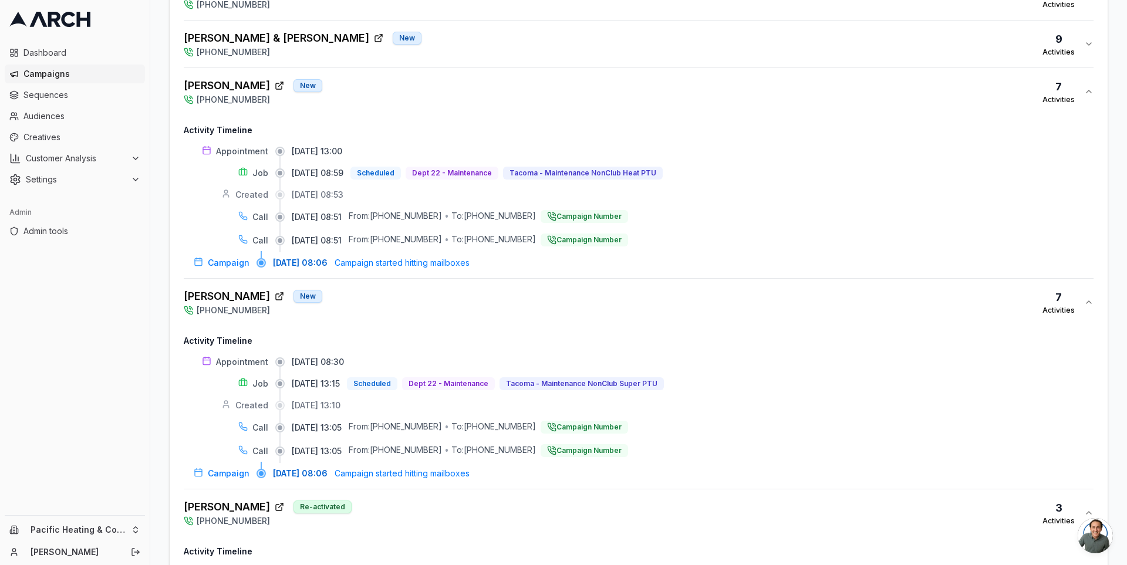
scroll to position [869, 0]
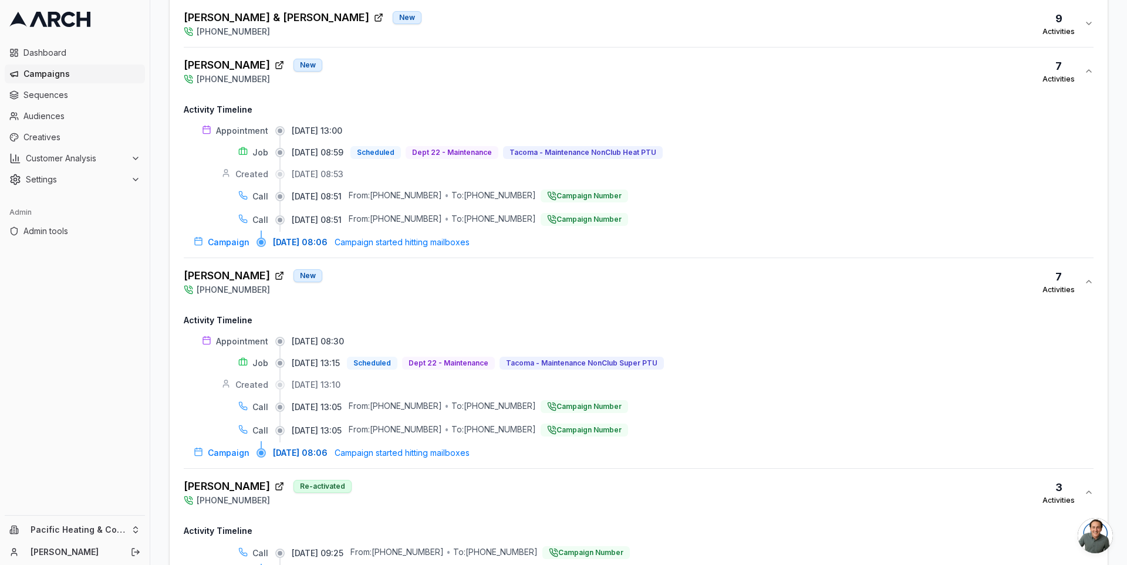
click at [423, 12] on div "Forrest & Elizabeth Cenci New (253) 319-0466 9 Activities" at bounding box center [634, 23] width 900 height 28
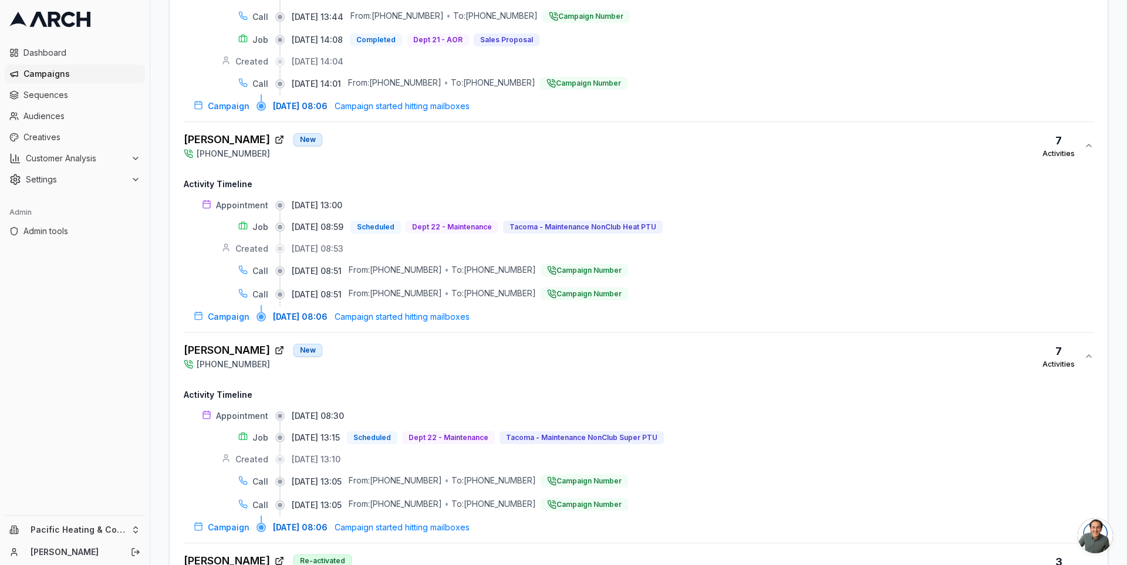
scroll to position [1006, 0]
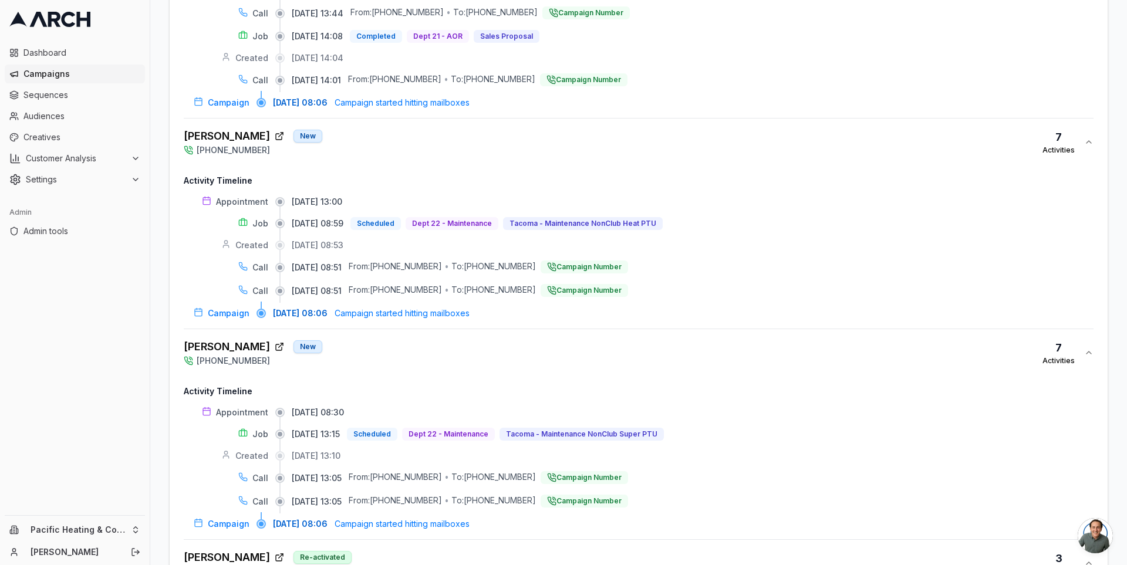
click at [429, 345] on div "Lynn Laverdure New (253) 319-0466 7 Activities" at bounding box center [634, 353] width 900 height 28
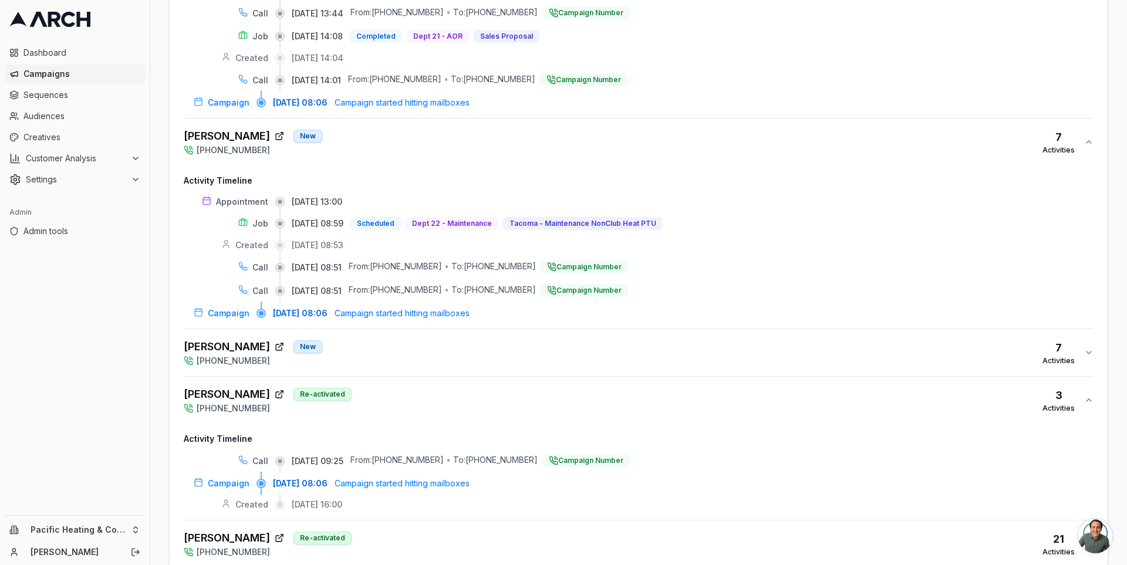
click at [442, 128] on div "Mark Salter New (253) 319-0466 7 Activities" at bounding box center [634, 142] width 900 height 28
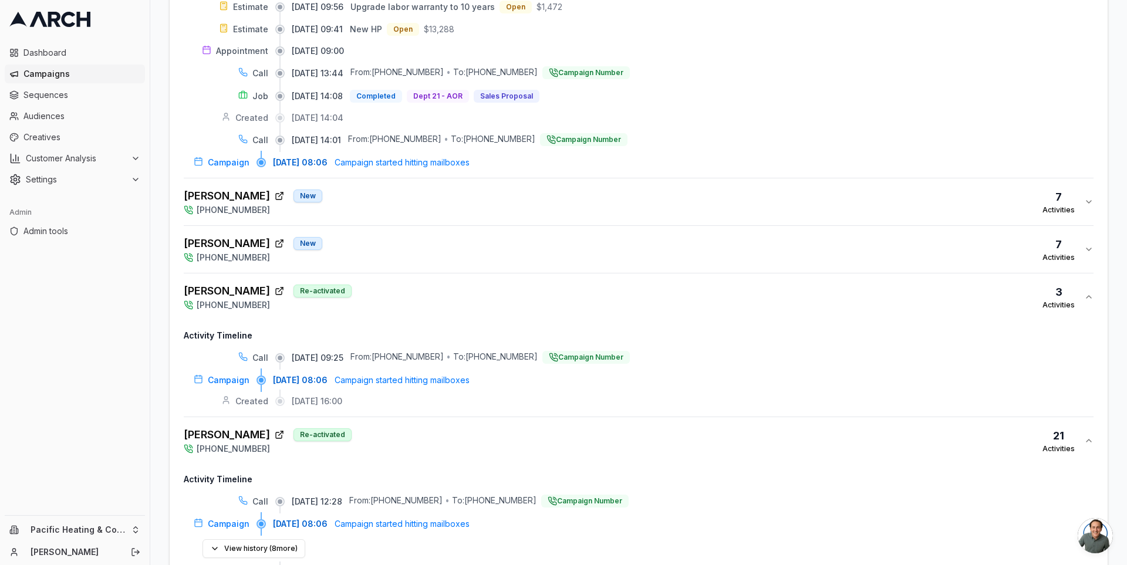
scroll to position [733, 0]
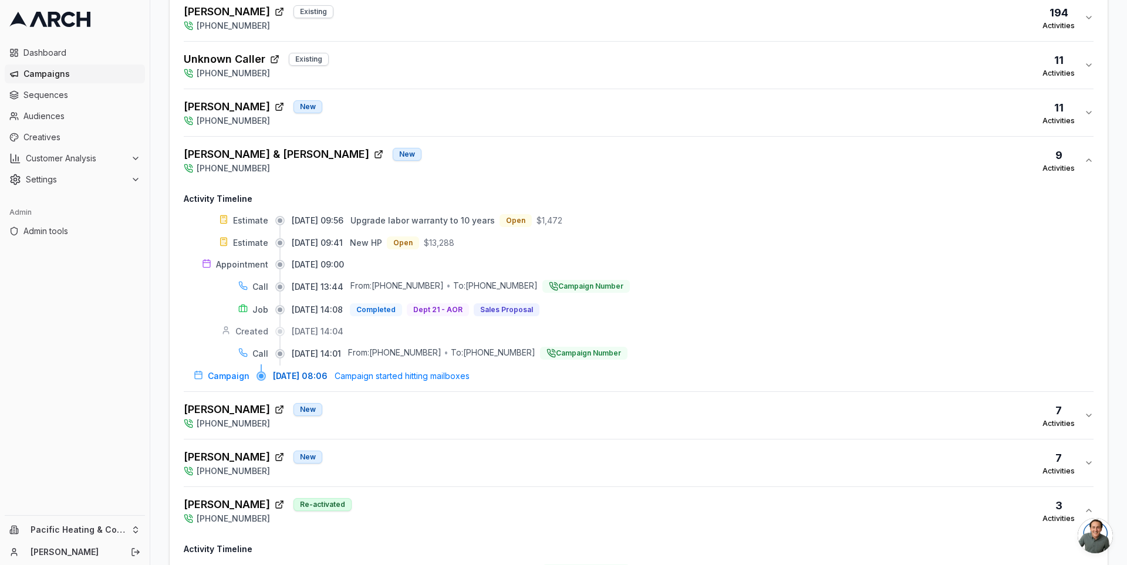
click at [423, 153] on div "Forrest & Elizabeth Cenci New (253) 319-0466 9 Activities" at bounding box center [634, 160] width 900 height 28
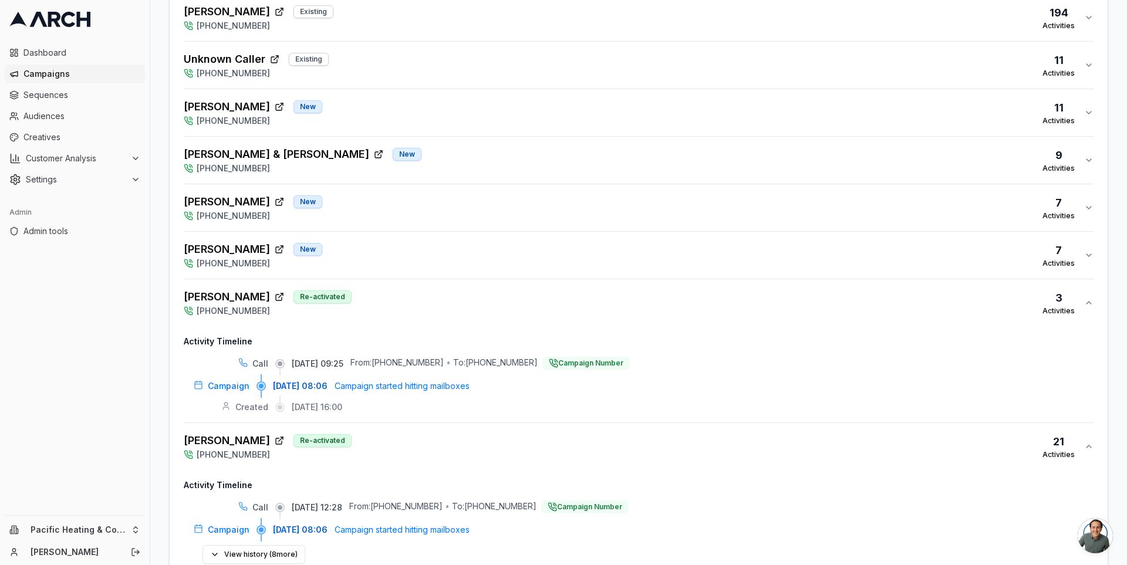
click at [423, 289] on div "MARY HOSPENTHAL Re-activated (253) 319-0466 3 Activities" at bounding box center [634, 303] width 900 height 28
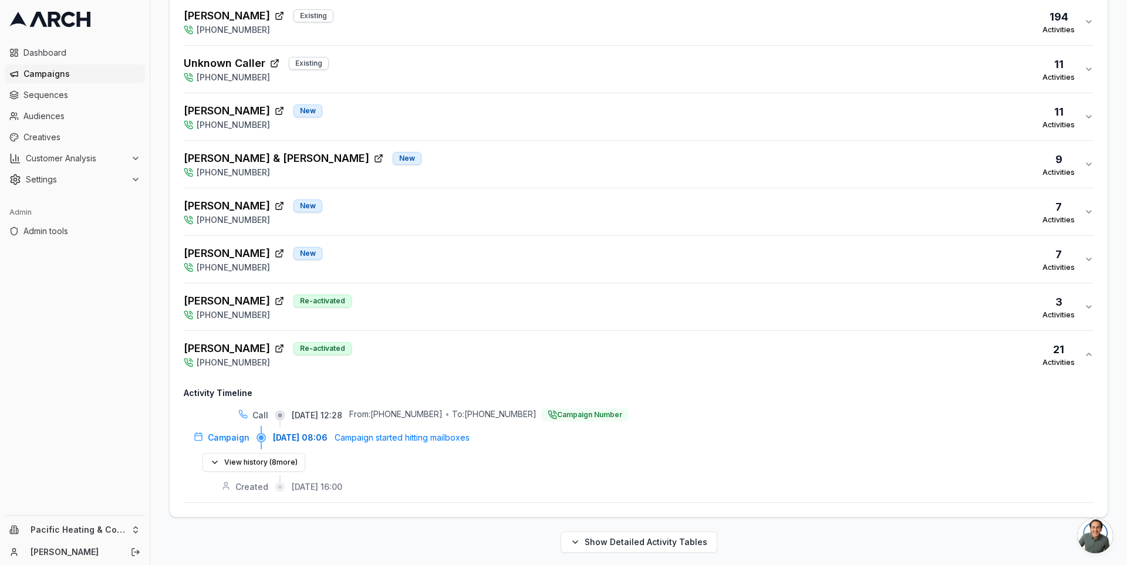
click at [423, 349] on div "Tony Chau Re-activated (253) 319-0466 21 Activities" at bounding box center [634, 354] width 900 height 28
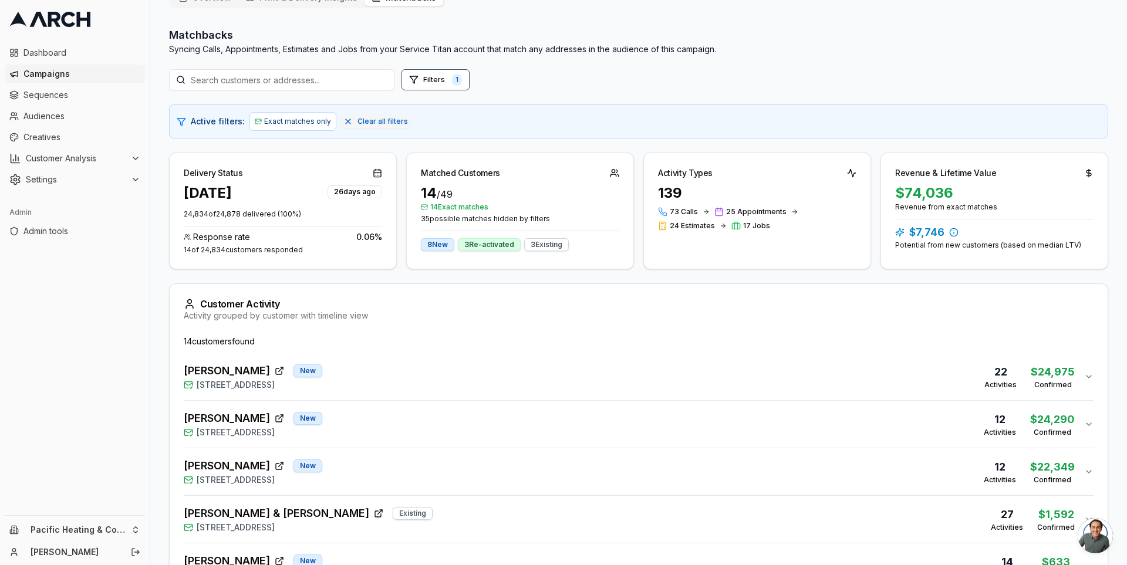
scroll to position [0, 0]
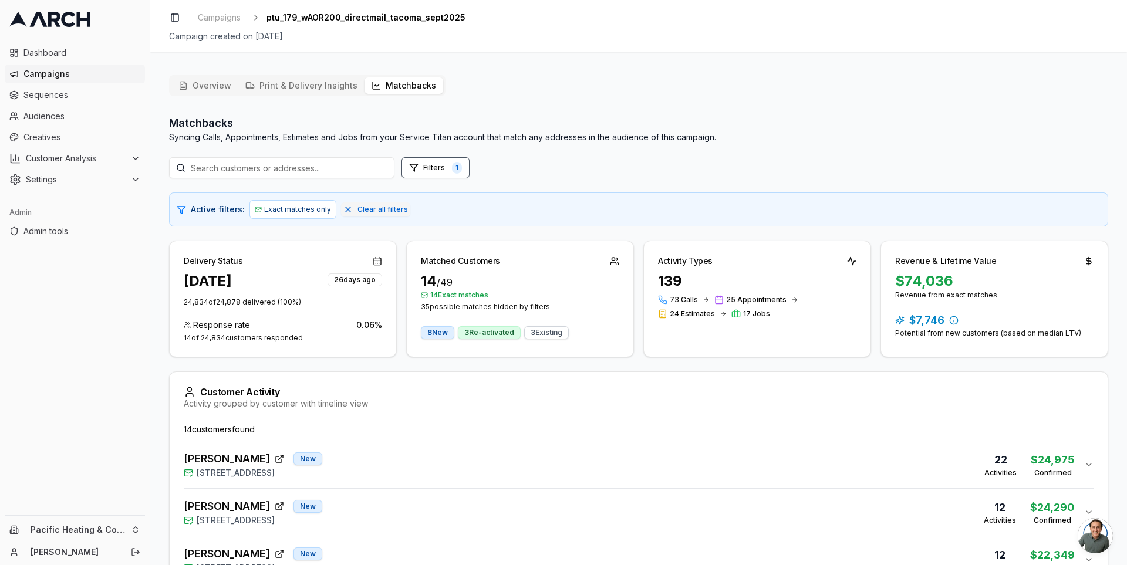
click at [168, 57] on div "Toggle Sidebar Campaigns ptu_179_wAOR200_directmail_tacoma_sept2025 Campaign cr…" at bounding box center [638, 282] width 977 height 565
click at [833, 18] on div "Toggle Sidebar Campaigns ptu_179_wAOR200_directmail_tacoma_sept2025" at bounding box center [638, 17] width 939 height 16
click at [84, 95] on span "Sequences" at bounding box center [81, 95] width 117 height 12
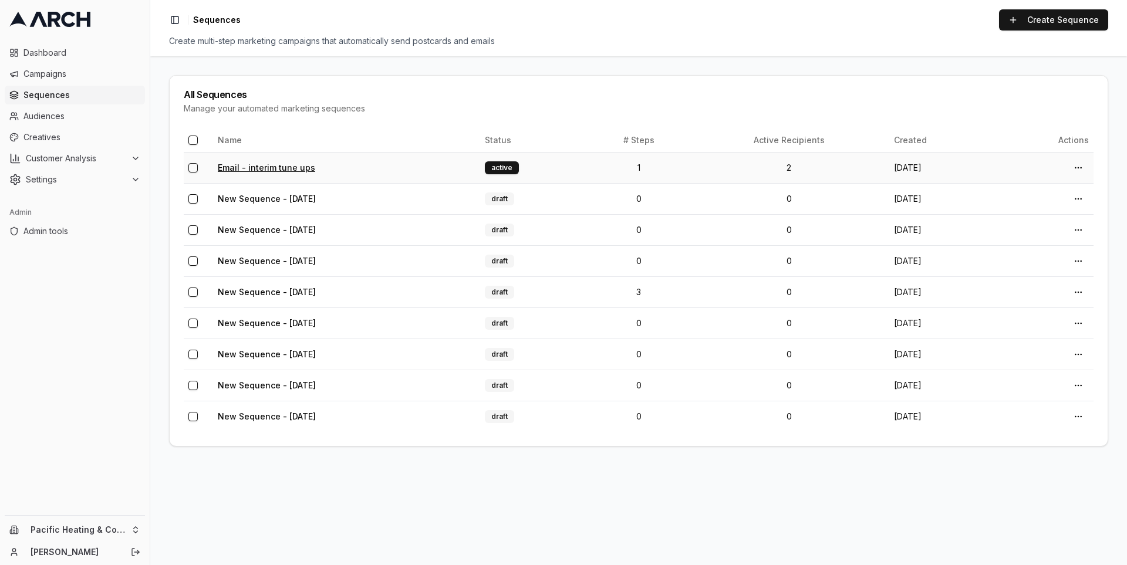
click at [275, 163] on link "Email - interim tune ups" at bounding box center [266, 168] width 97 height 10
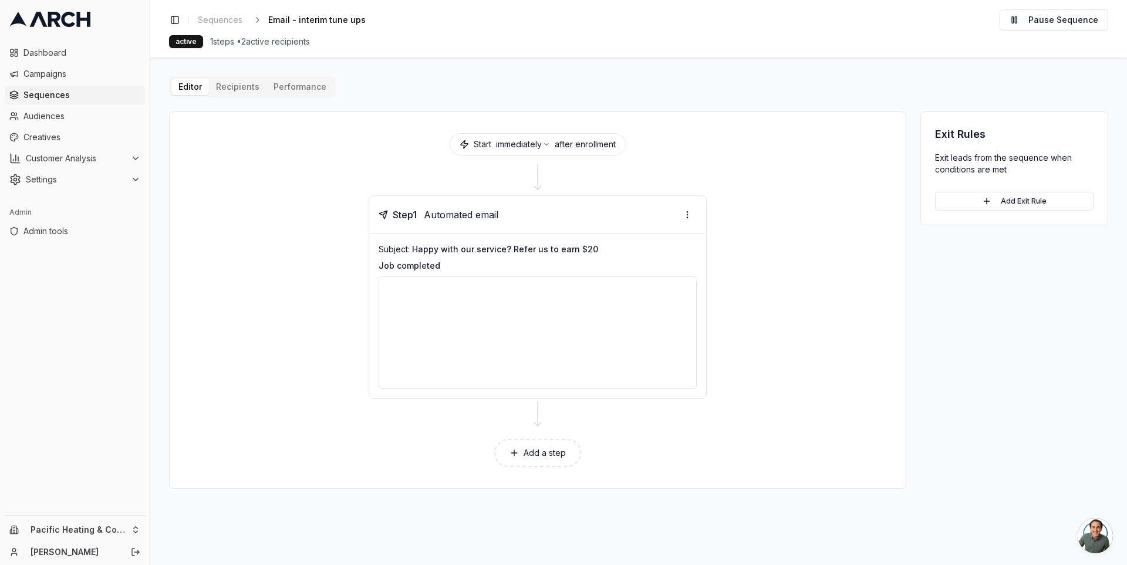
click at [235, 82] on div "Editor Recipients Performance Start immediately after enrollment Step 1 Automat…" at bounding box center [638, 282] width 939 height 413
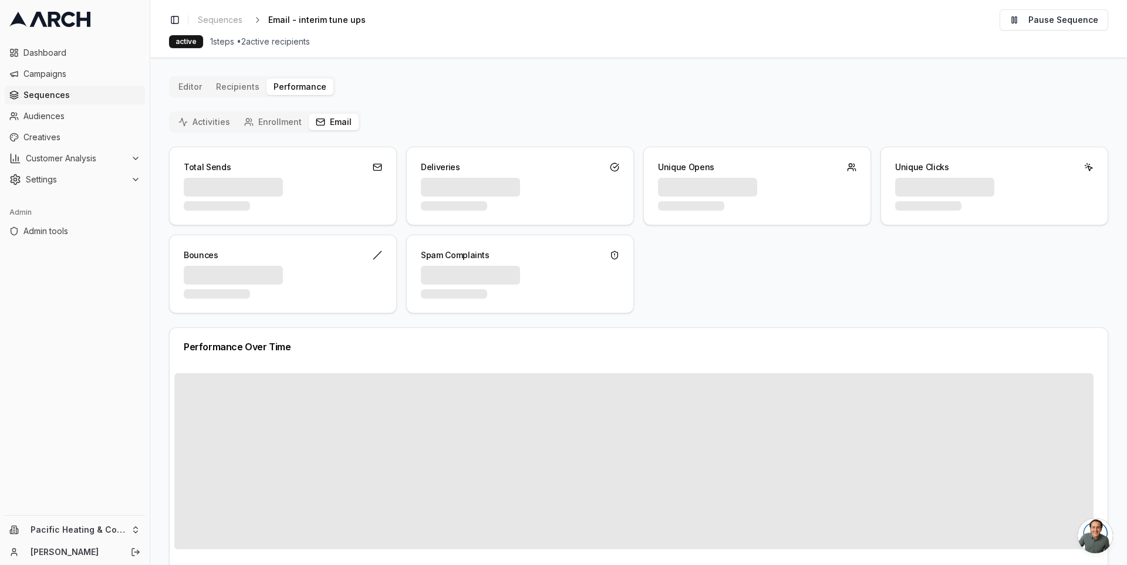
click at [322, 122] on button "Email" at bounding box center [334, 122] width 50 height 16
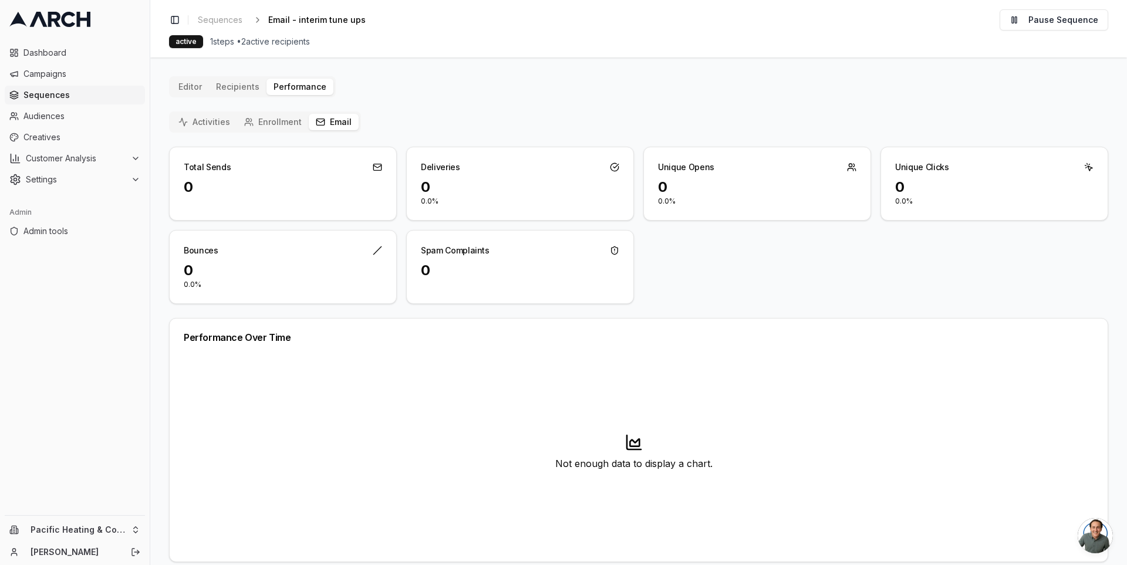
click at [279, 123] on button "Enrollment" at bounding box center [273, 122] width 72 height 16
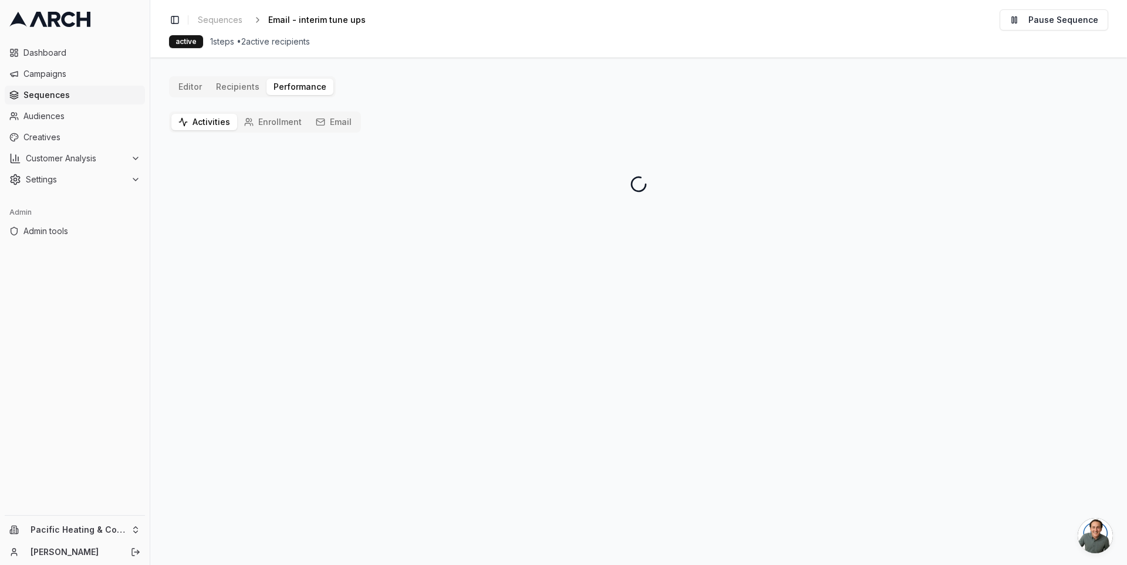
click at [217, 118] on button "Activities" at bounding box center [204, 122] width 66 height 16
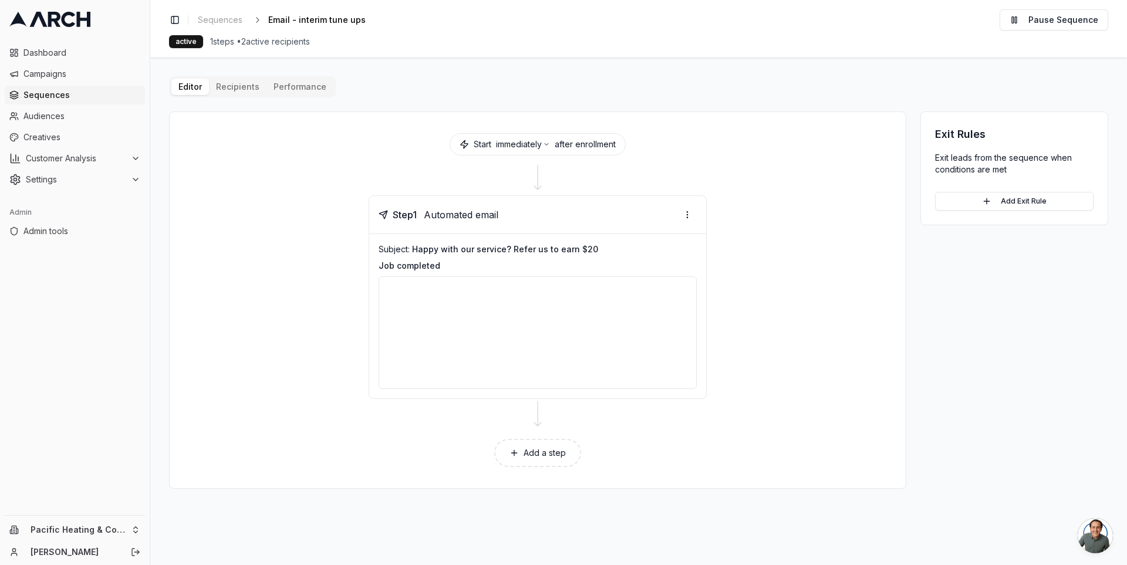
click at [159, 74] on main "Editor Recipients Performance Start immediately after enrollment Step 1 Automat…" at bounding box center [638, 312] width 977 height 508
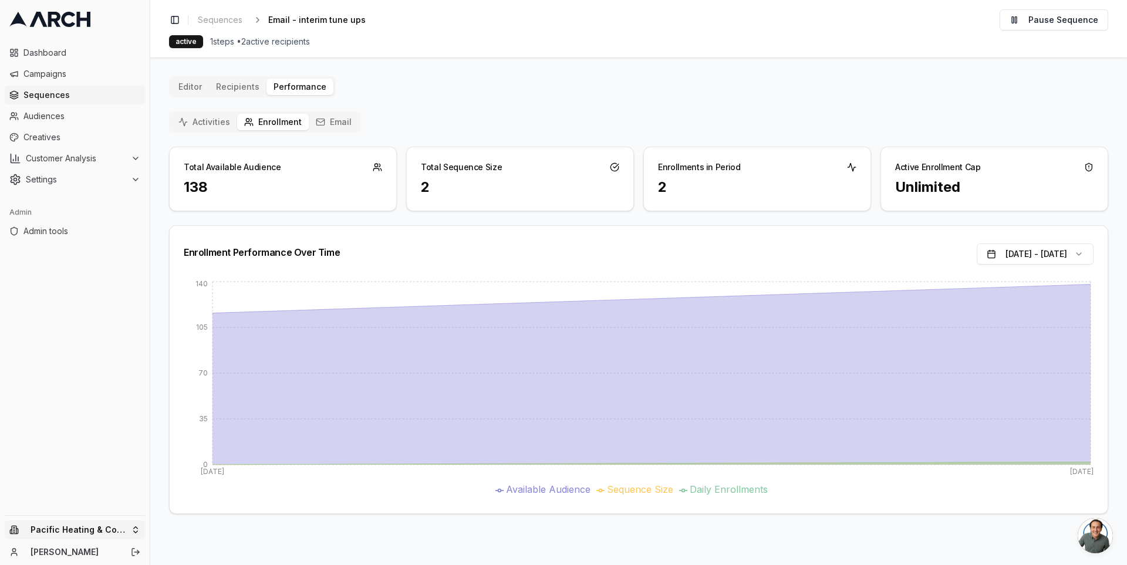
click at [136, 529] on html "Dashboard Campaigns Sequences Audiences Creatives Customer Analysis Settings Ad…" at bounding box center [563, 282] width 1127 height 565
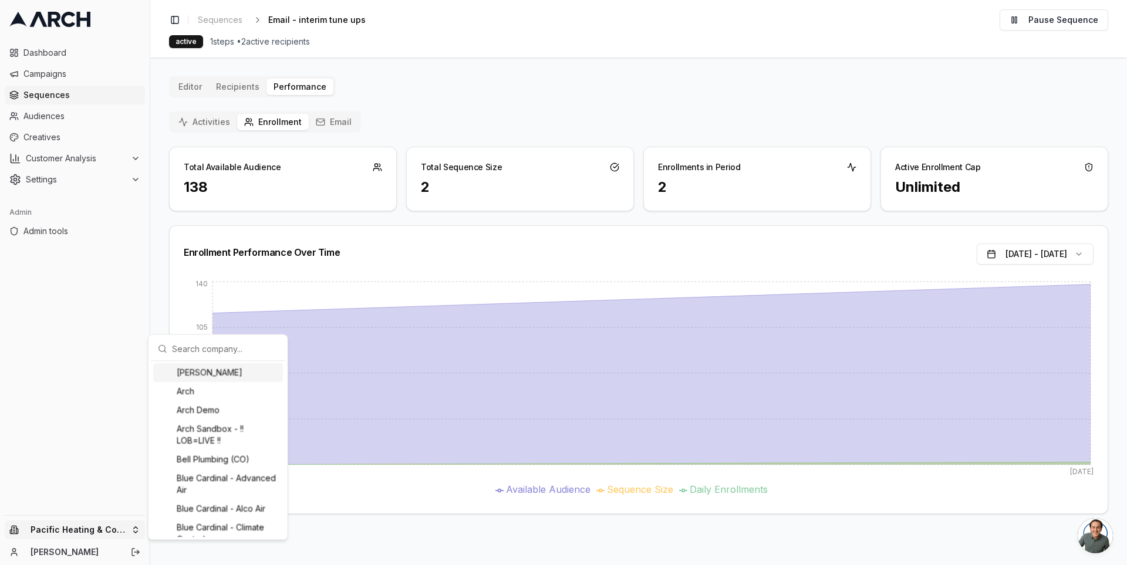
click at [197, 343] on input "text" at bounding box center [225, 348] width 106 height 23
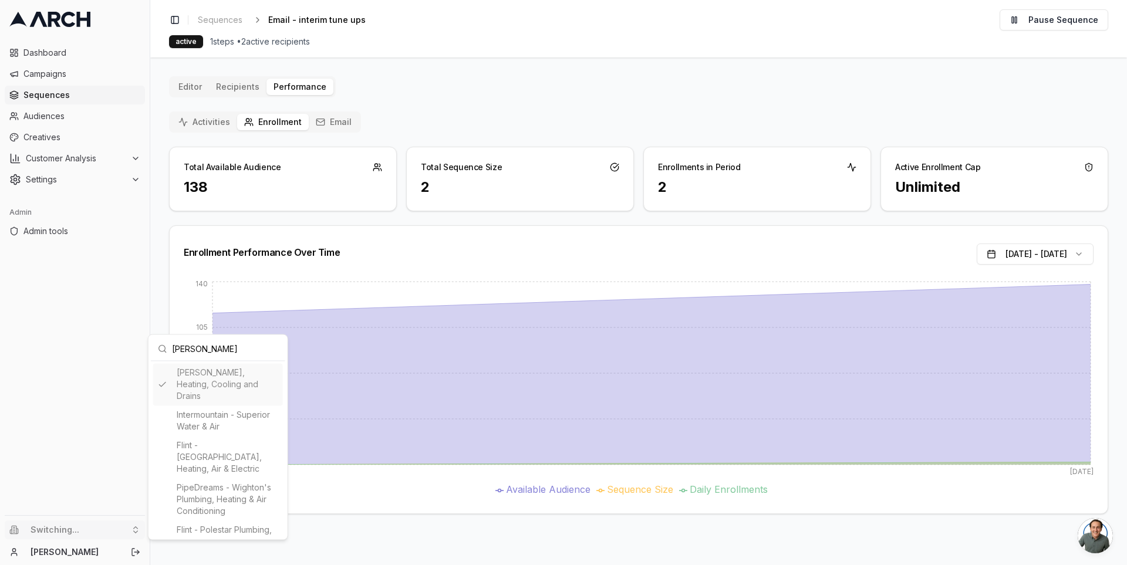
type input "peter"
click at [35, 92] on html "Dashboard Campaigns Sequences Audiences Creatives Customer Analysis Settings Ad…" at bounding box center [563, 282] width 1127 height 565
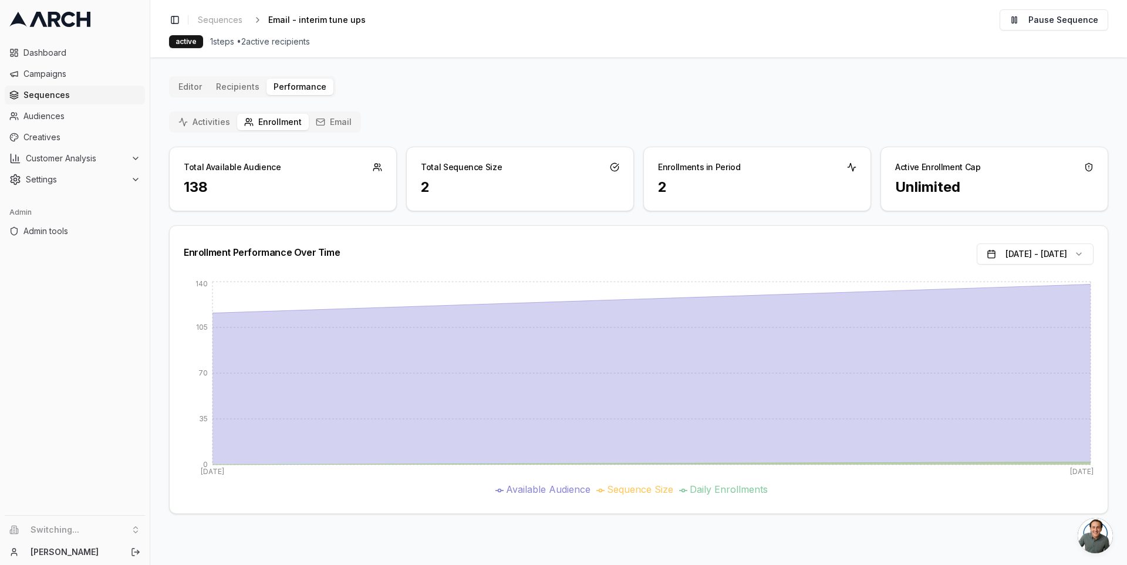
click at [29, 92] on span "Sequences" at bounding box center [81, 95] width 117 height 12
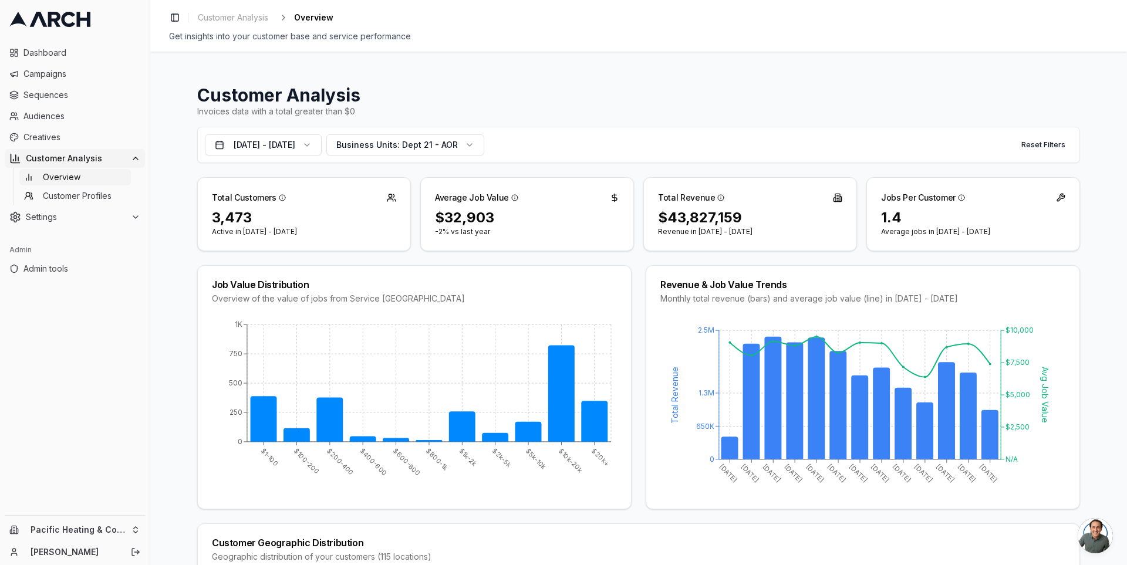
click at [393, 40] on div "Get insights into your customer base and service performance" at bounding box center [638, 37] width 939 height 12
drag, startPoint x: 396, startPoint y: 39, endPoint x: 363, endPoint y: 42, distance: 33.5
click at [363, 42] on div "Get insights into your customer base and service performance" at bounding box center [638, 37] width 939 height 12
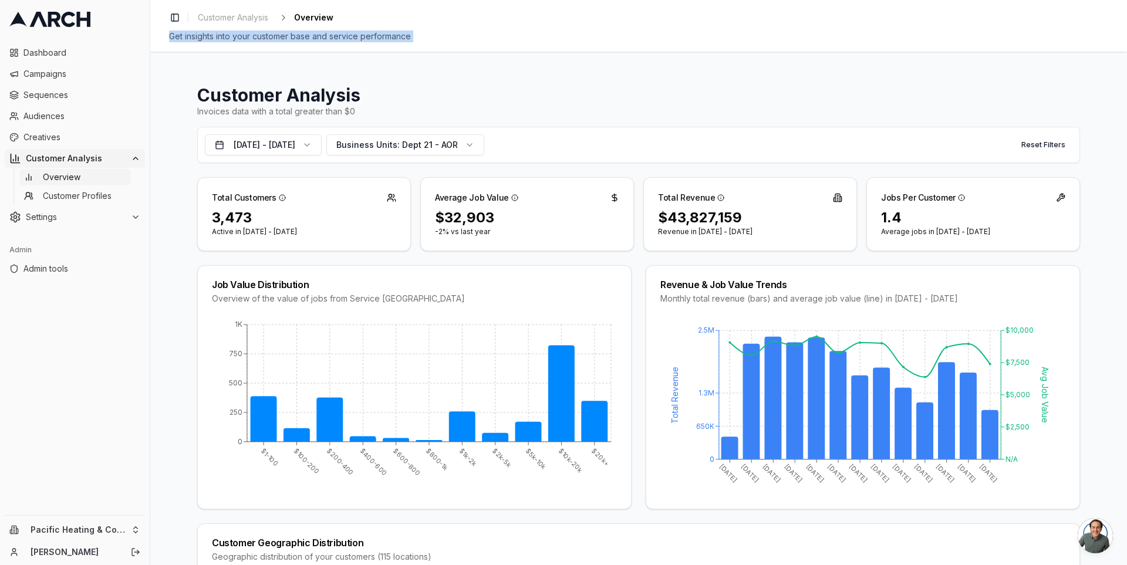
drag, startPoint x: 358, startPoint y: 42, endPoint x: 213, endPoint y: 36, distance: 145.1
click at [219, 36] on div "Get insights into your customer base and service performance" at bounding box center [638, 37] width 939 height 12
drag, startPoint x: 204, startPoint y: 38, endPoint x: 154, endPoint y: 32, distance: 50.2
click at [154, 32] on div "Toggle Sidebar Customer Analysis Overview Get insights into your customer base …" at bounding box center [638, 26] width 977 height 52
